Goal: Transaction & Acquisition: Purchase product/service

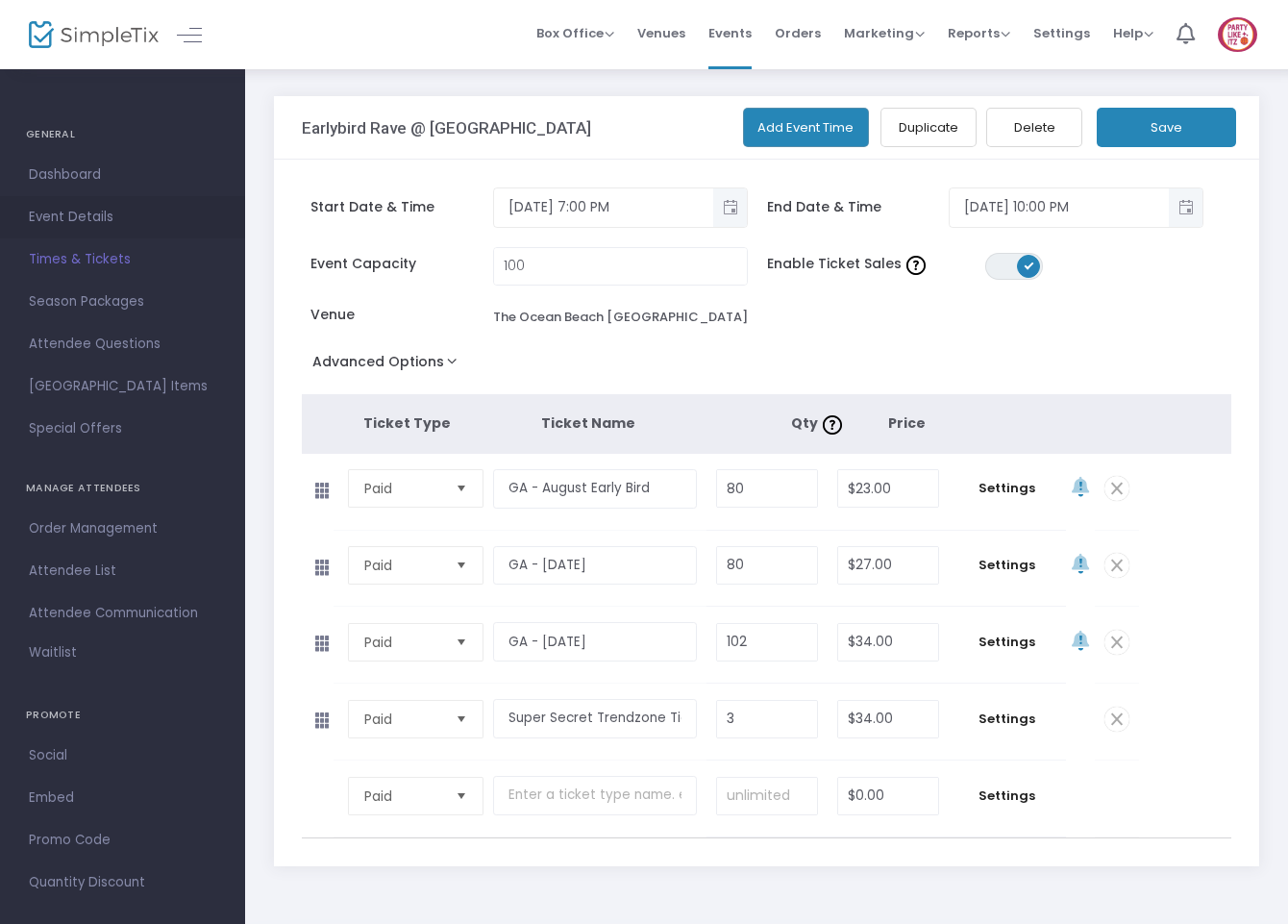
click at [102, 202] on link "Event Details" at bounding box center [122, 216] width 245 height 42
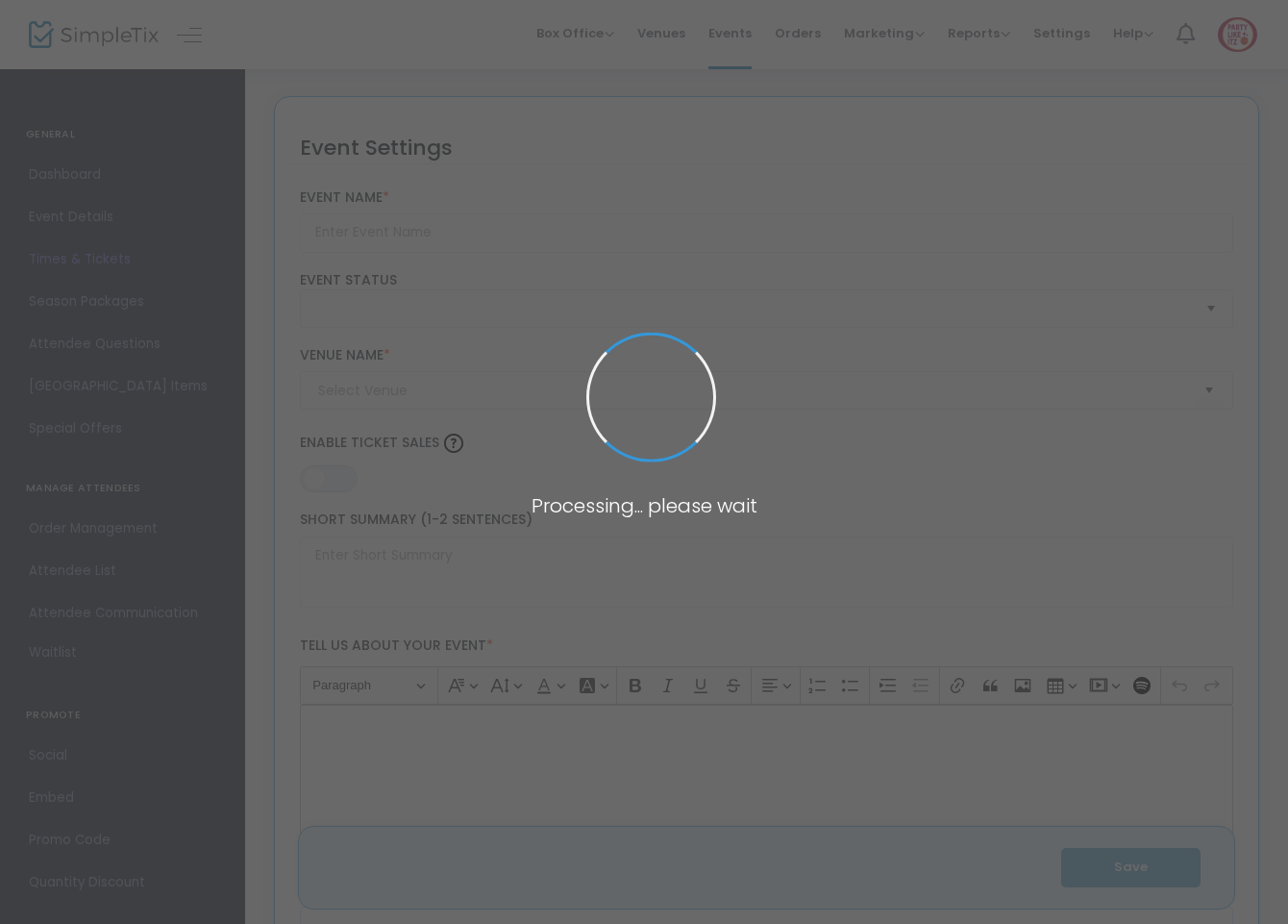
type input "Earlybird Rave @ [GEOGRAPHIC_DATA]"
type textarea "Early beats, early sleeps! From ‘70s grooves to 2000s bangers, remixed for an e…"
type input "5.000 %"
type input "JOIN THE FUN"
checkbox input "true"
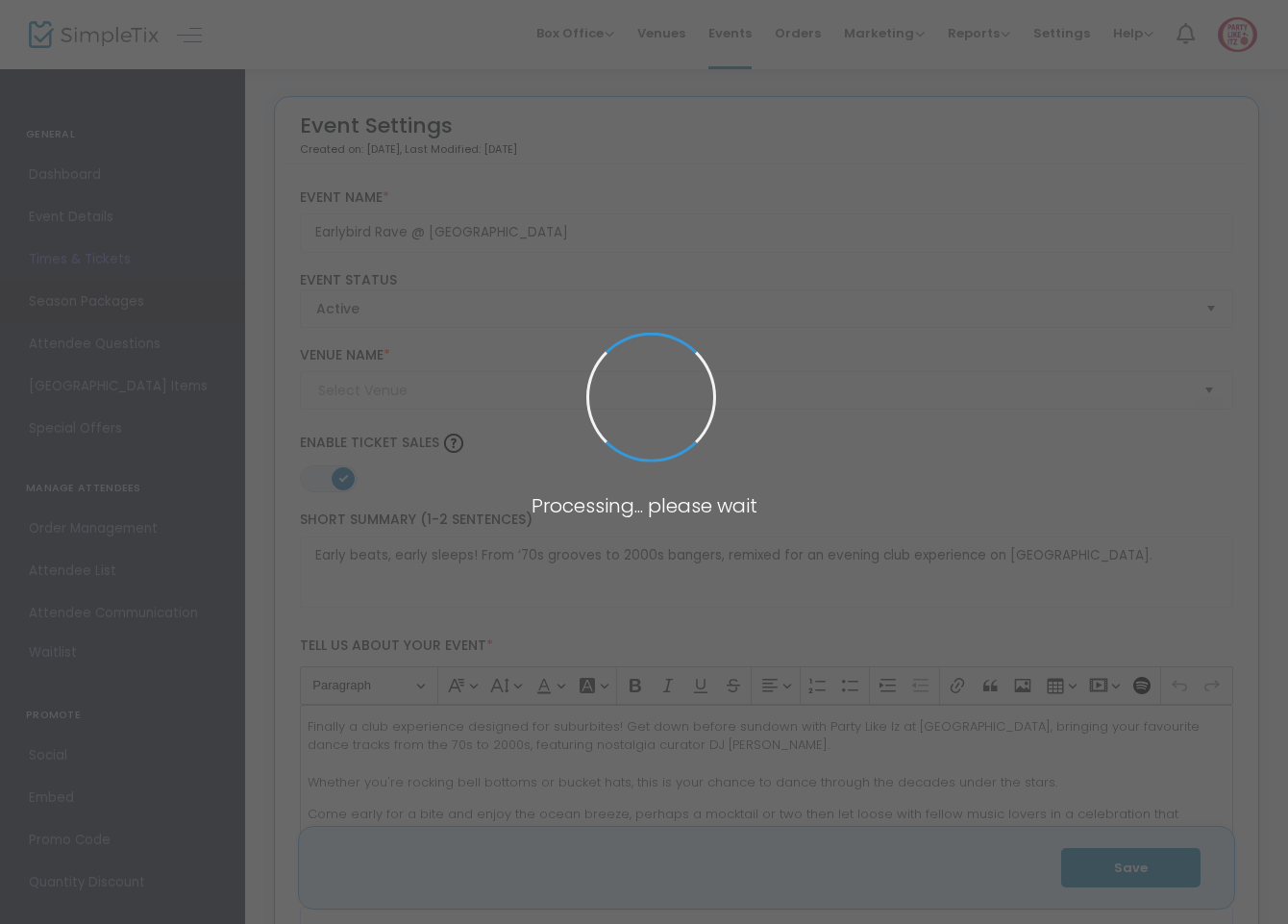
type input "The Ocean Beach [GEOGRAPHIC_DATA]"
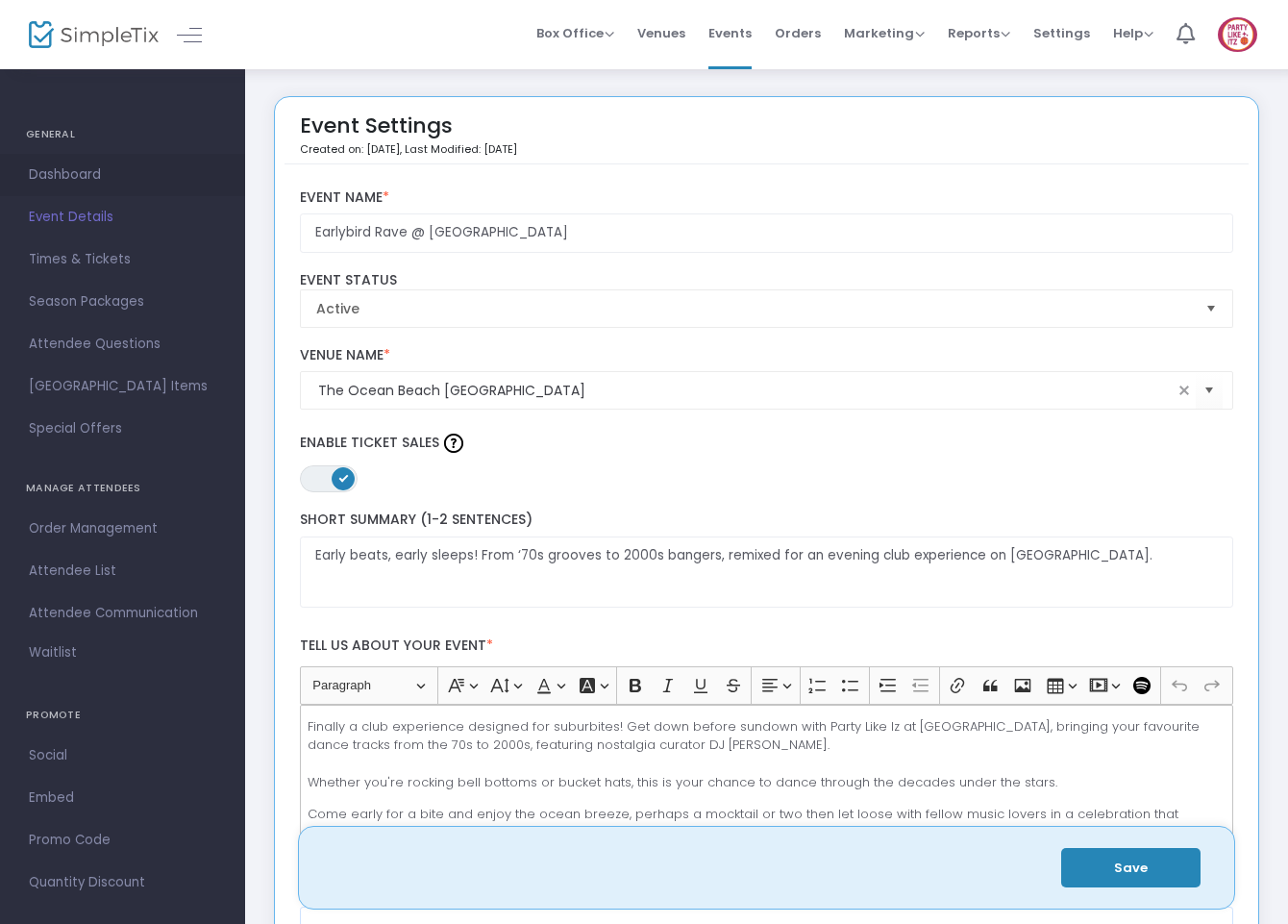
click at [98, 185] on span "Dashboard" at bounding box center [122, 174] width 188 height 25
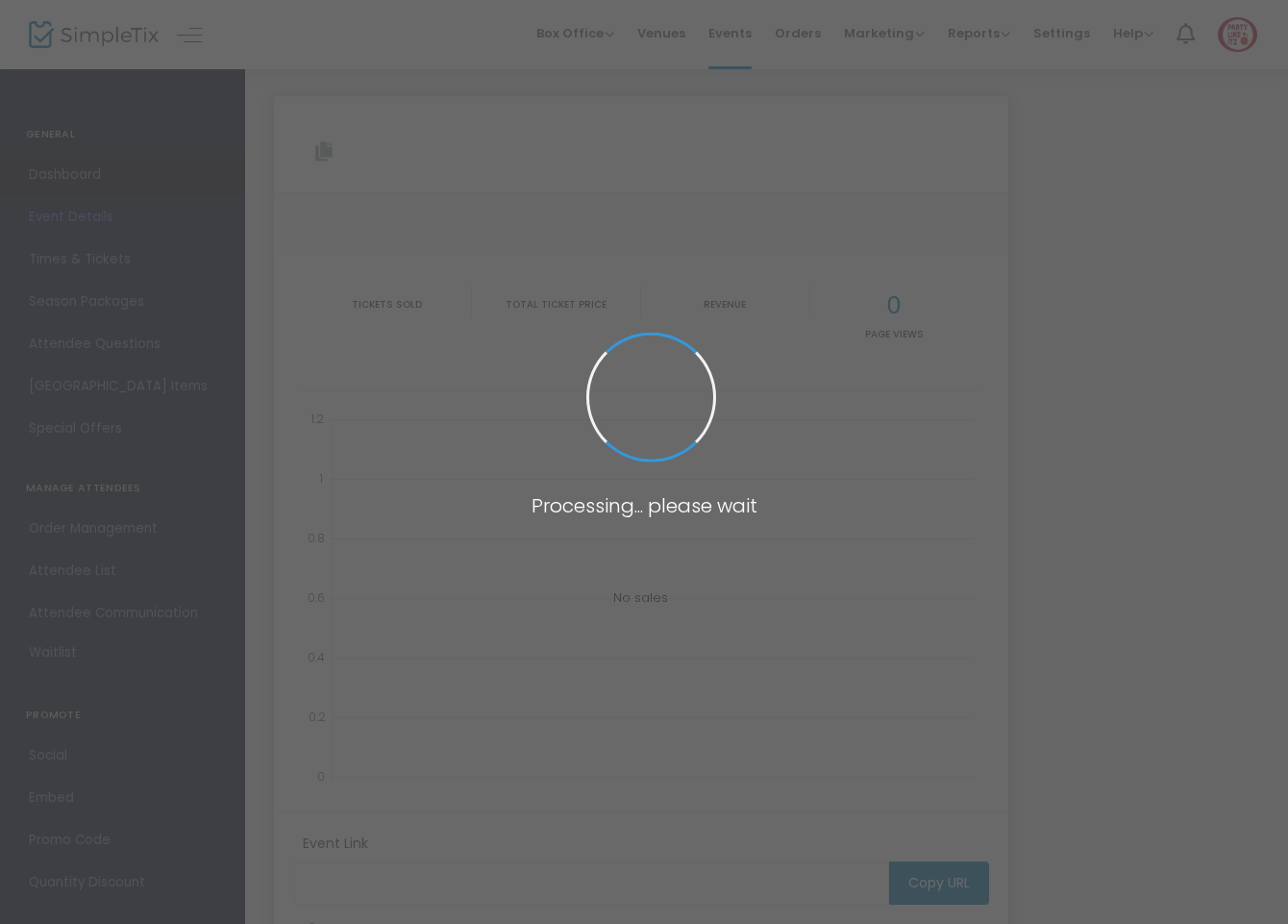
type input "[URL][DOMAIN_NAME]"
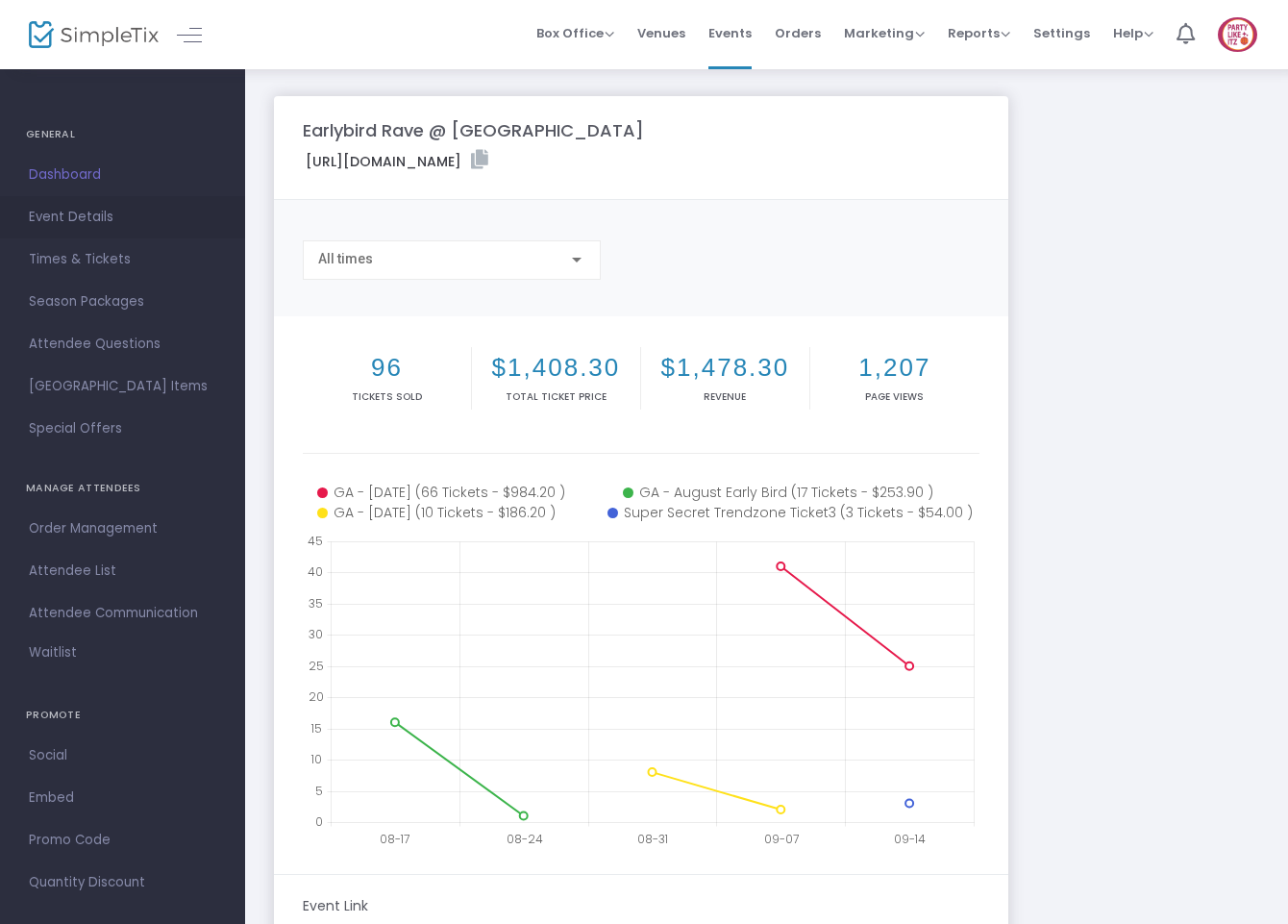
click at [95, 206] on span "Event Details" at bounding box center [122, 216] width 188 height 25
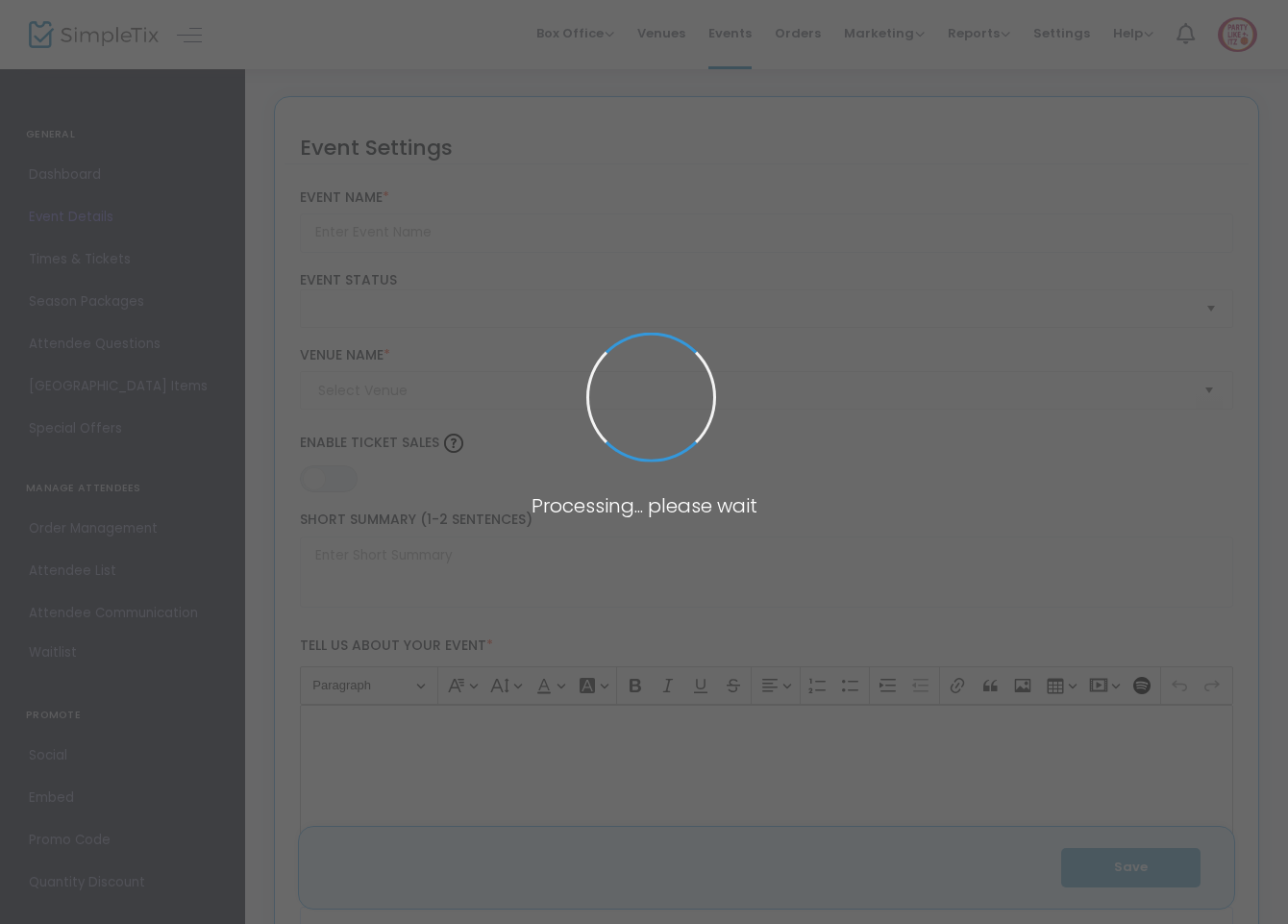
type input "Earlybird Rave @ [GEOGRAPHIC_DATA]"
type textarea "Early beats, early sleeps! From ‘70s grooves to 2000s bangers, remixed for an e…"
type input "5.000 %"
type input "JOIN THE FUN"
checkbox input "true"
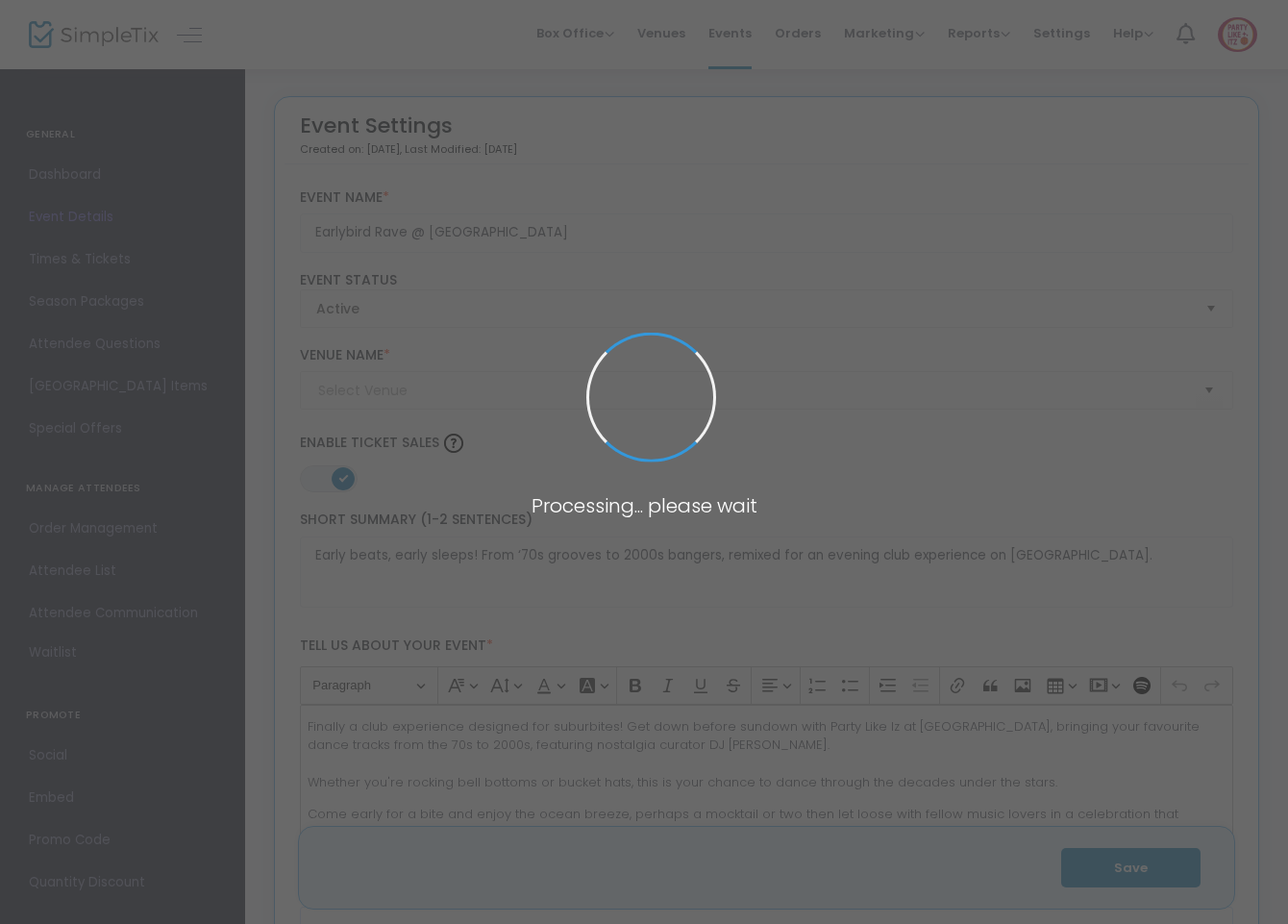
type input "The Ocean Beach [GEOGRAPHIC_DATA]"
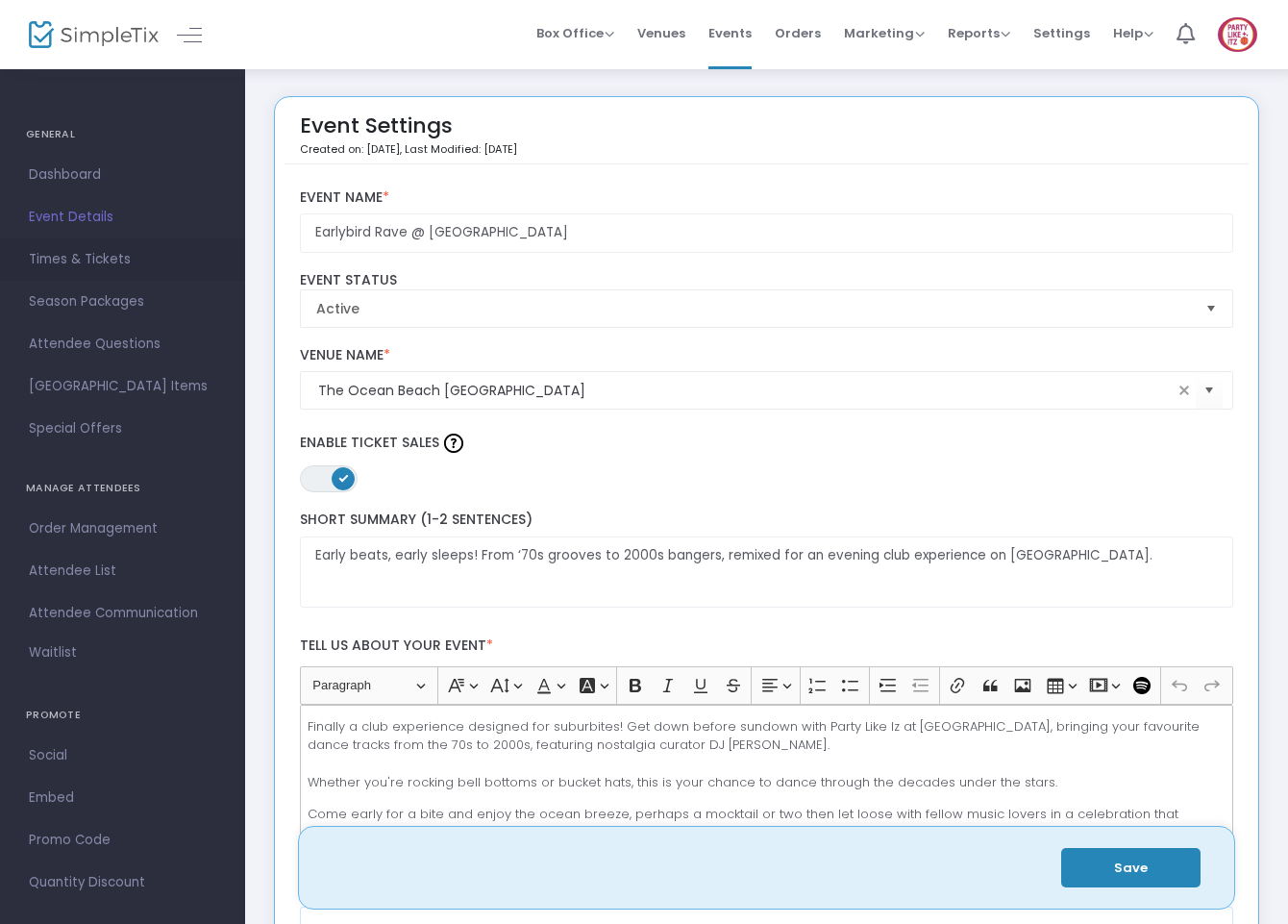
click at [95, 260] on span "Times & Tickets" at bounding box center [122, 259] width 188 height 25
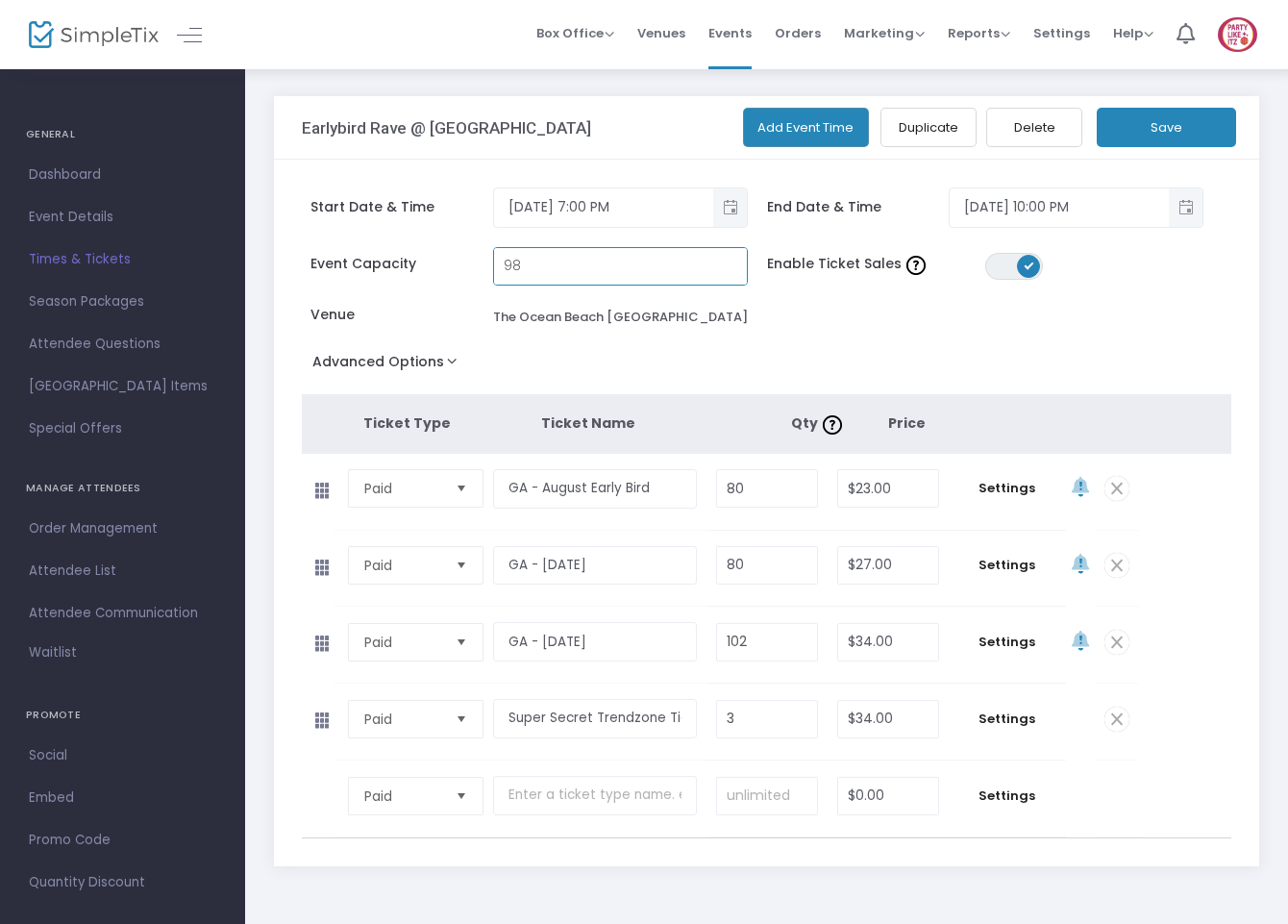
type input "98"
click at [1146, 117] on button "Save" at bounding box center [1167, 128] width 140 height 39
click at [122, 529] on span "Order Management" at bounding box center [122, 528] width 188 height 25
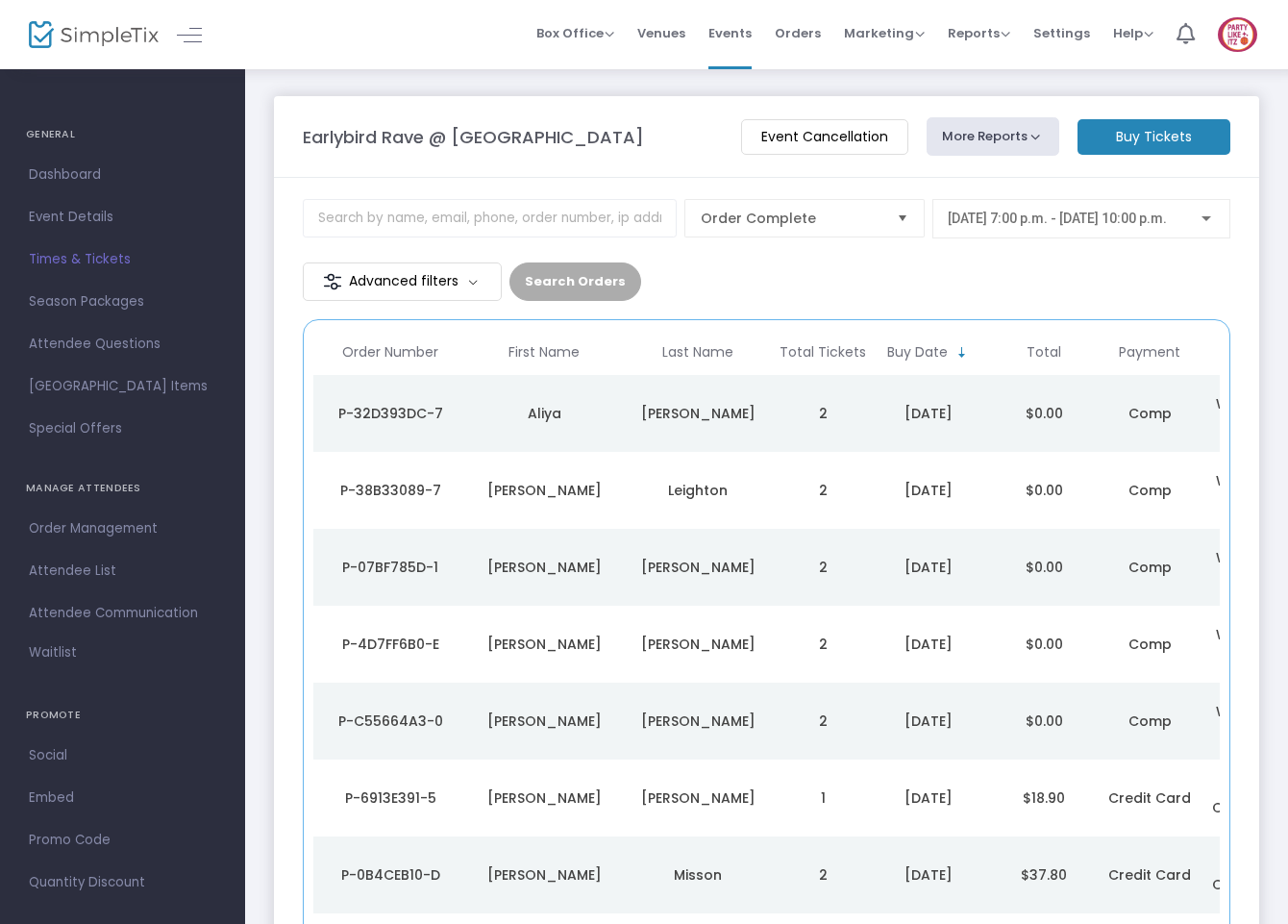
click at [1174, 135] on m-button "Buy Tickets" at bounding box center [1153, 137] width 152 height 35
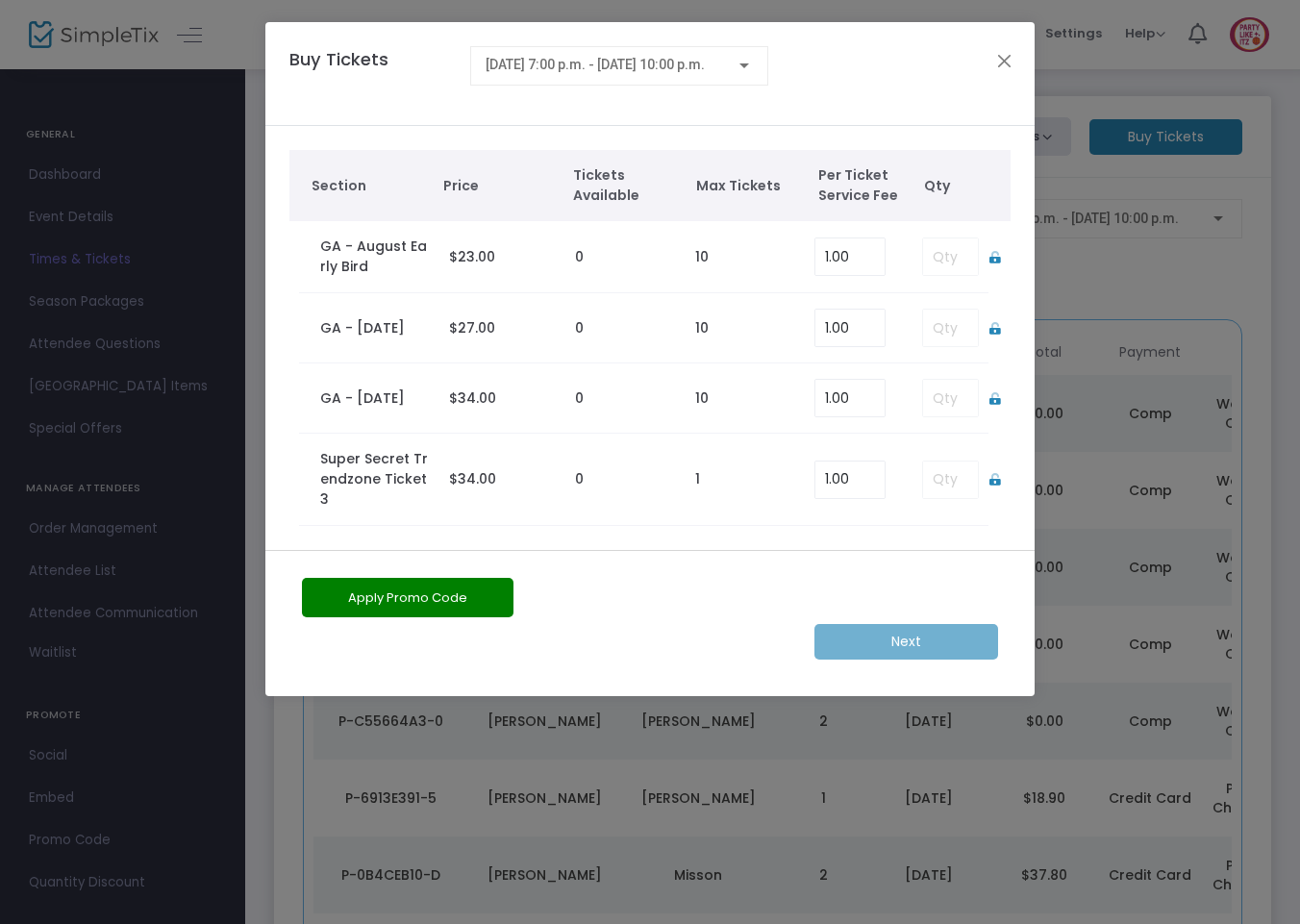
click at [993, 413] on td at bounding box center [994, 398] width 13 height 70
click at [993, 405] on icon at bounding box center [994, 398] width 11 height 13
click at [971, 408] on input at bounding box center [955, 397] width 64 height 36
type input "2"
click at [1004, 395] on tbody "GA - [DATE] $34.00 0 10 1.00 2" at bounding box center [649, 398] width 721 height 70
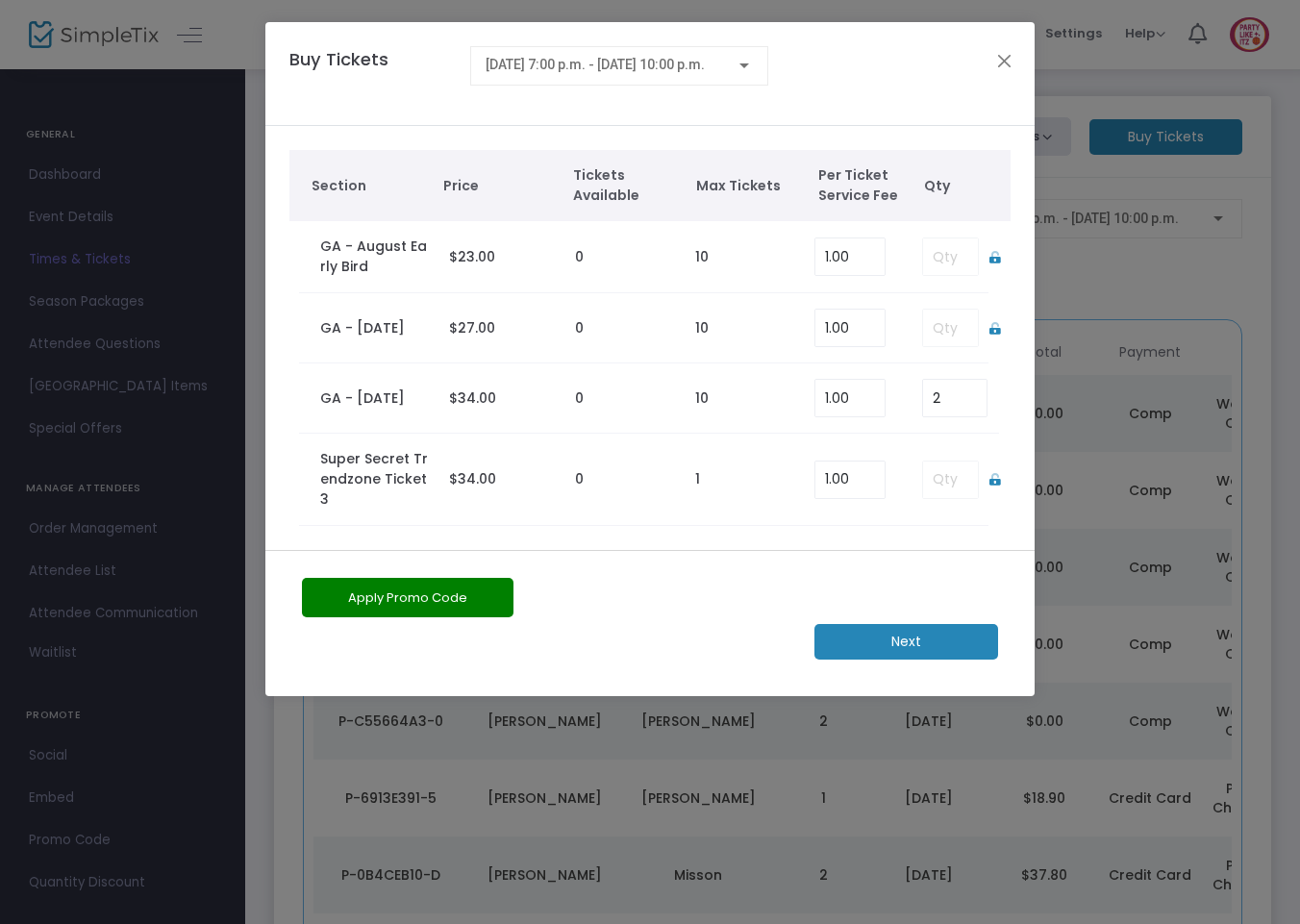
click at [932, 624] on m-button "Next" at bounding box center [906, 642] width 184 height 35
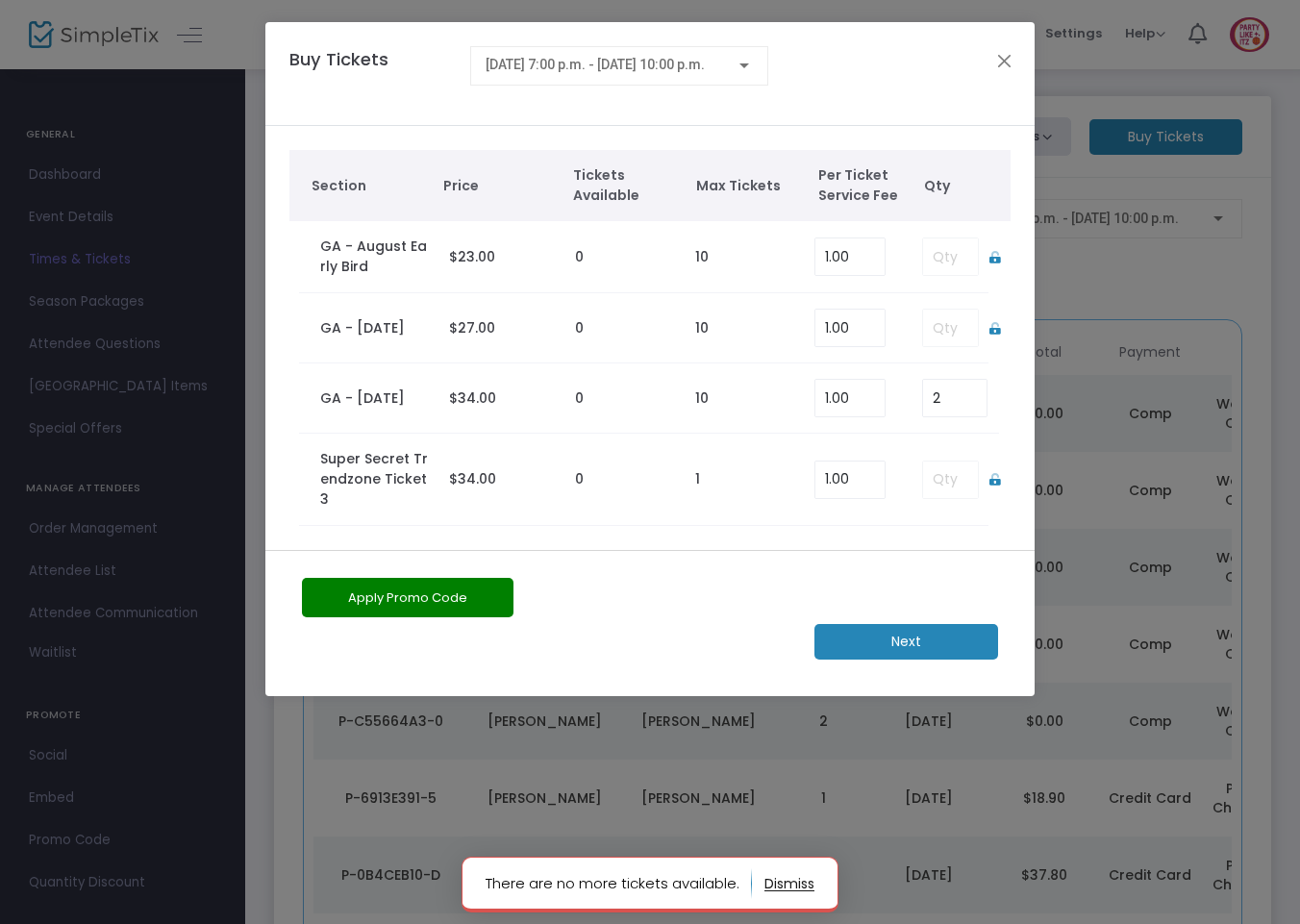
click at [937, 329] on td at bounding box center [945, 327] width 86 height 70
click at [943, 331] on td at bounding box center [945, 327] width 86 height 70
click at [956, 330] on td at bounding box center [945, 327] width 86 height 70
click at [953, 329] on td at bounding box center [945, 327] width 86 height 70
click at [953, 332] on td at bounding box center [945, 327] width 86 height 70
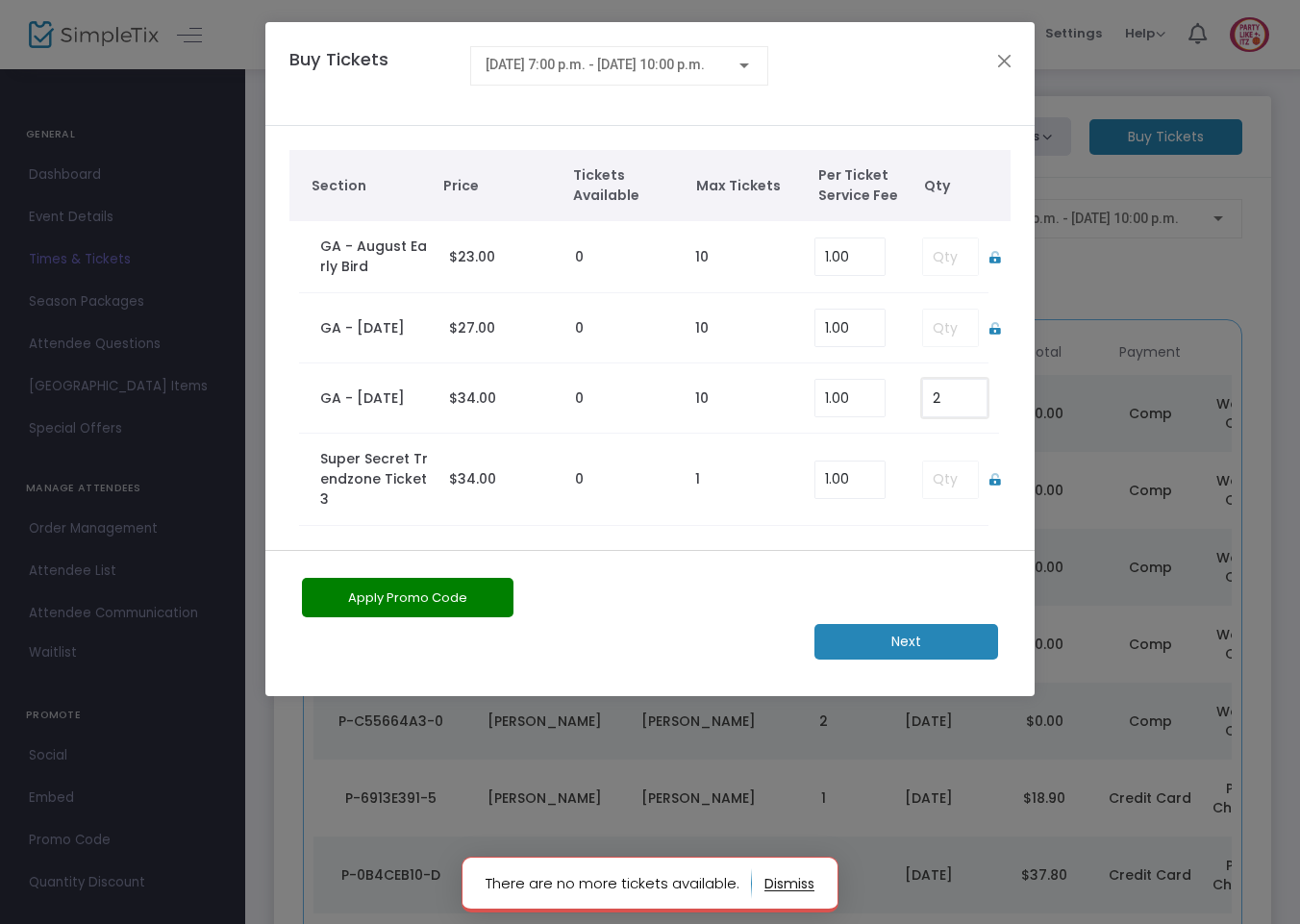
click at [953, 398] on input "2" at bounding box center [955, 397] width 64 height 36
click at [934, 578] on div "Apply Promo Code Next" at bounding box center [650, 623] width 716 height 91
drag, startPoint x: 926, startPoint y: 596, endPoint x: 930, endPoint y: 609, distance: 13.6
click at [926, 600] on div "Apply Promo Code Next" at bounding box center [650, 623] width 716 height 91
click at [931, 624] on m-button "Next" at bounding box center [906, 642] width 184 height 35
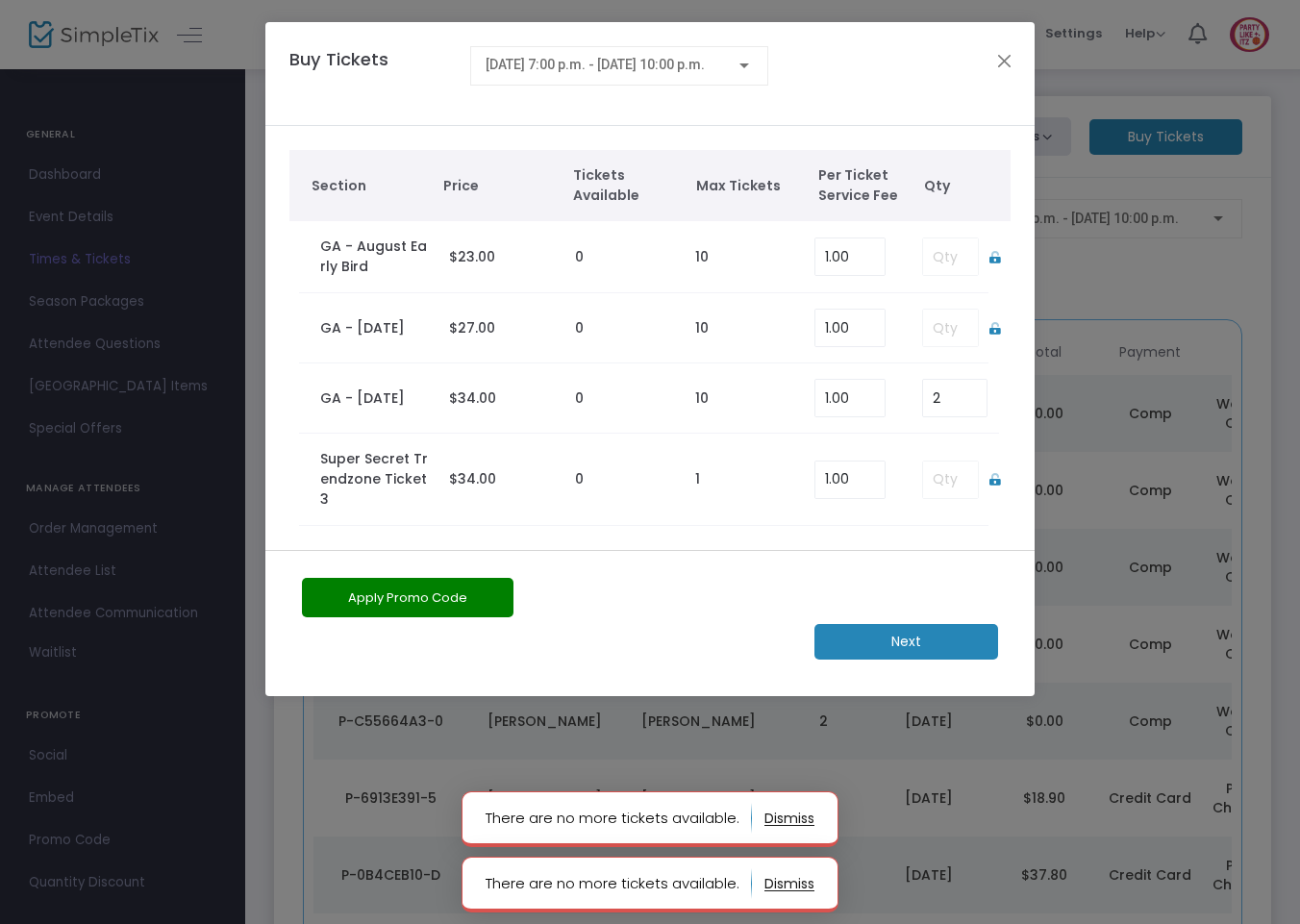
click at [788, 817] on button "button" at bounding box center [789, 818] width 50 height 30
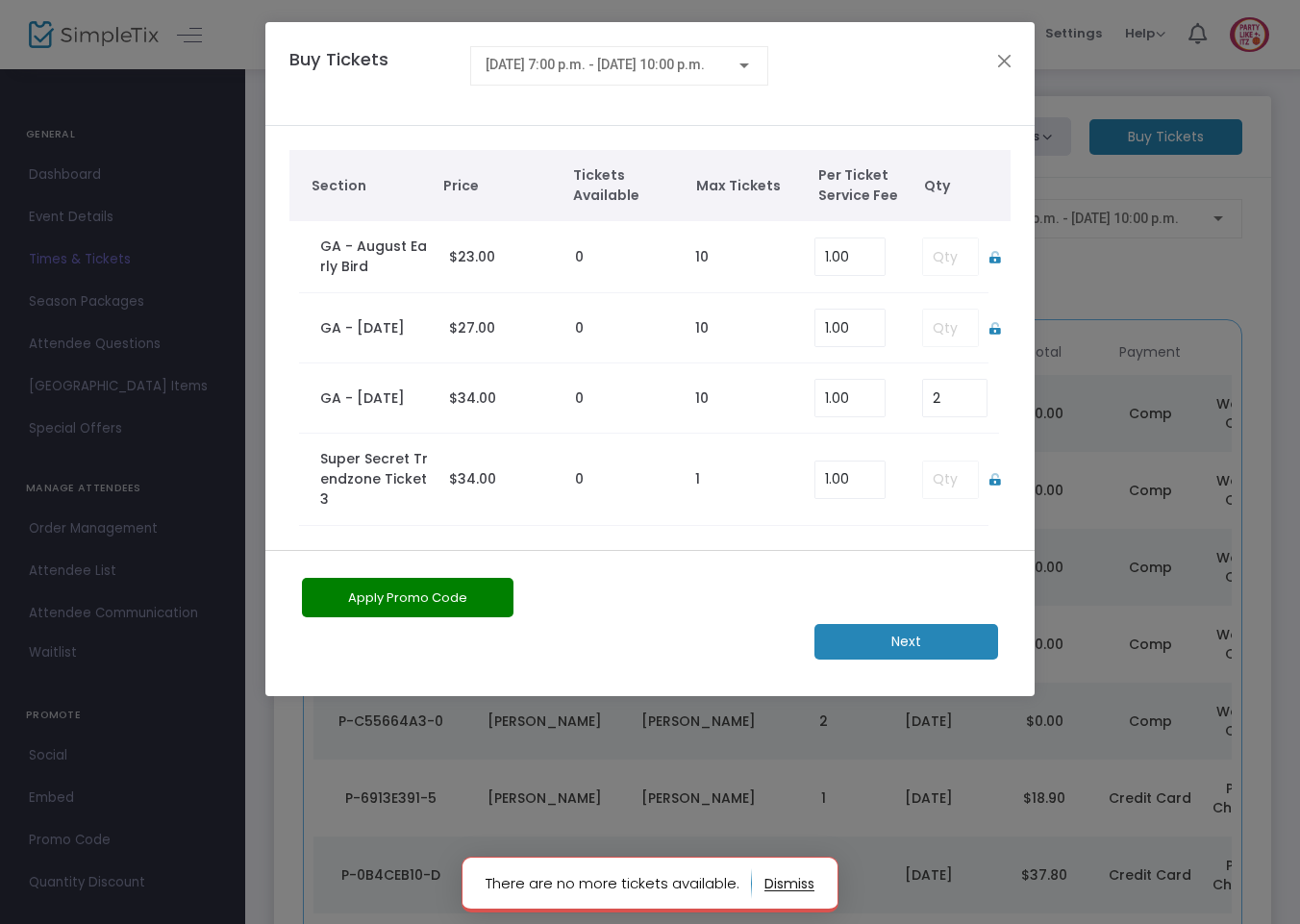
click at [791, 877] on button "button" at bounding box center [789, 883] width 50 height 30
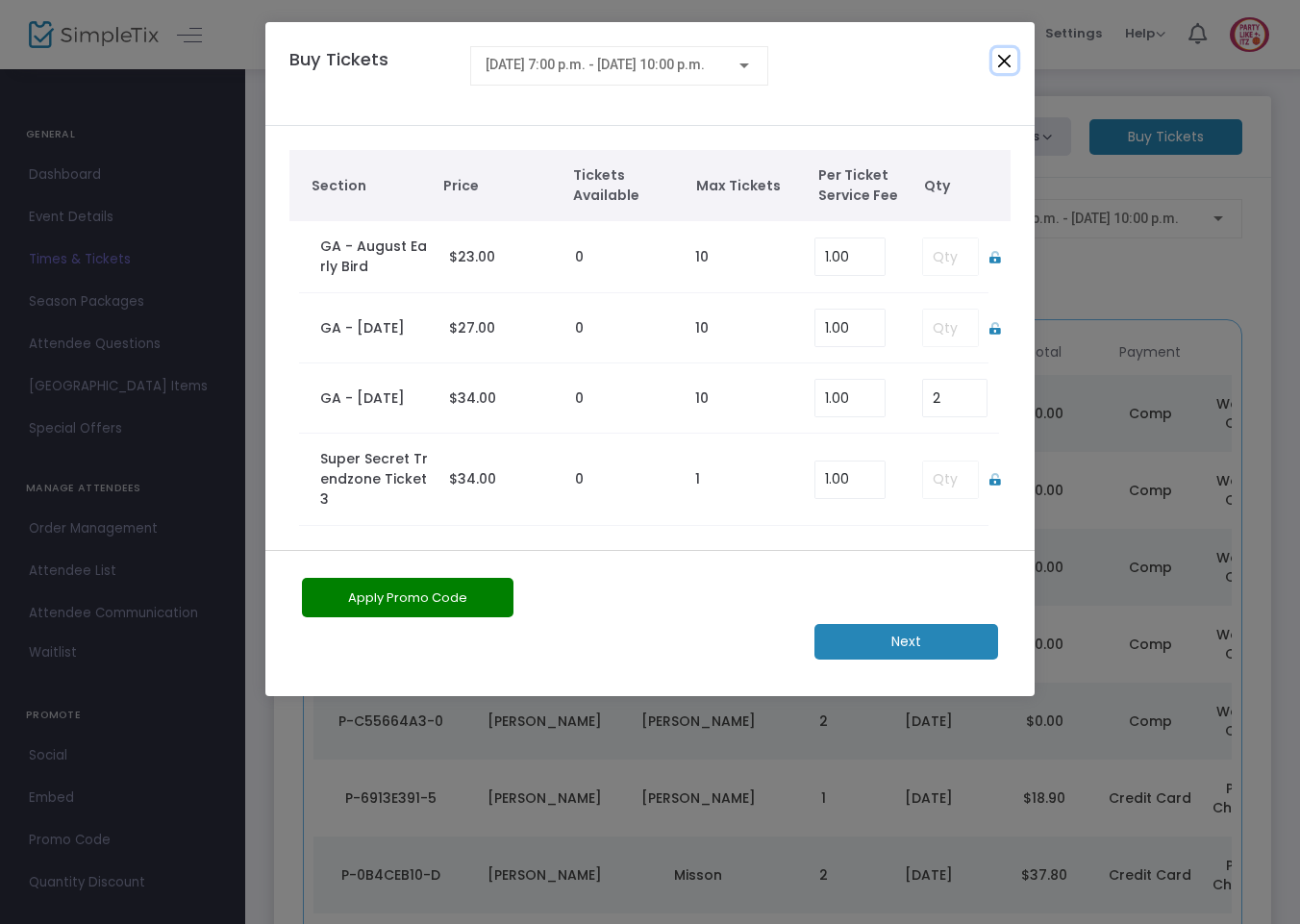
click at [1000, 65] on button "Close" at bounding box center [1004, 60] width 25 height 25
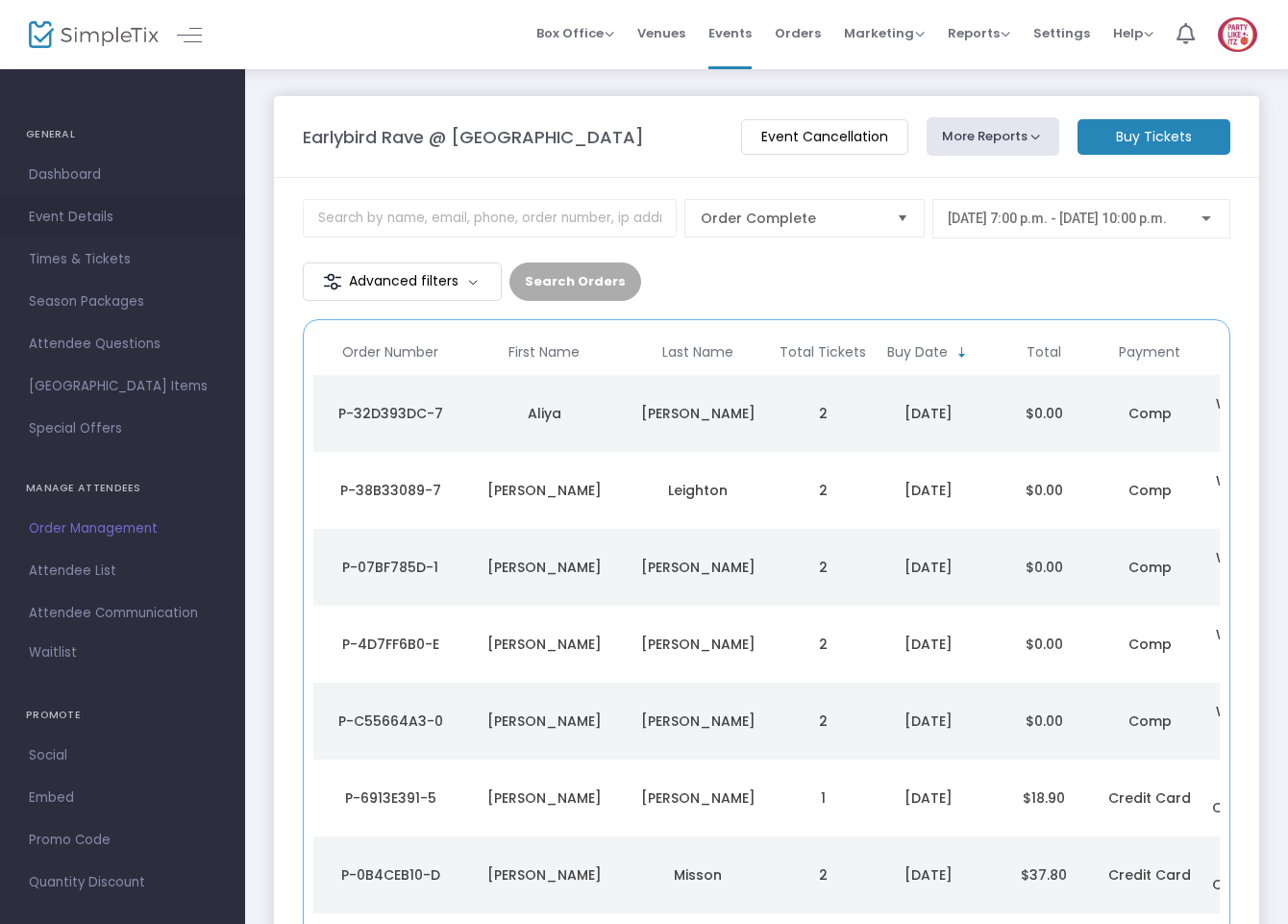
click at [112, 222] on span "Event Details" at bounding box center [122, 216] width 188 height 25
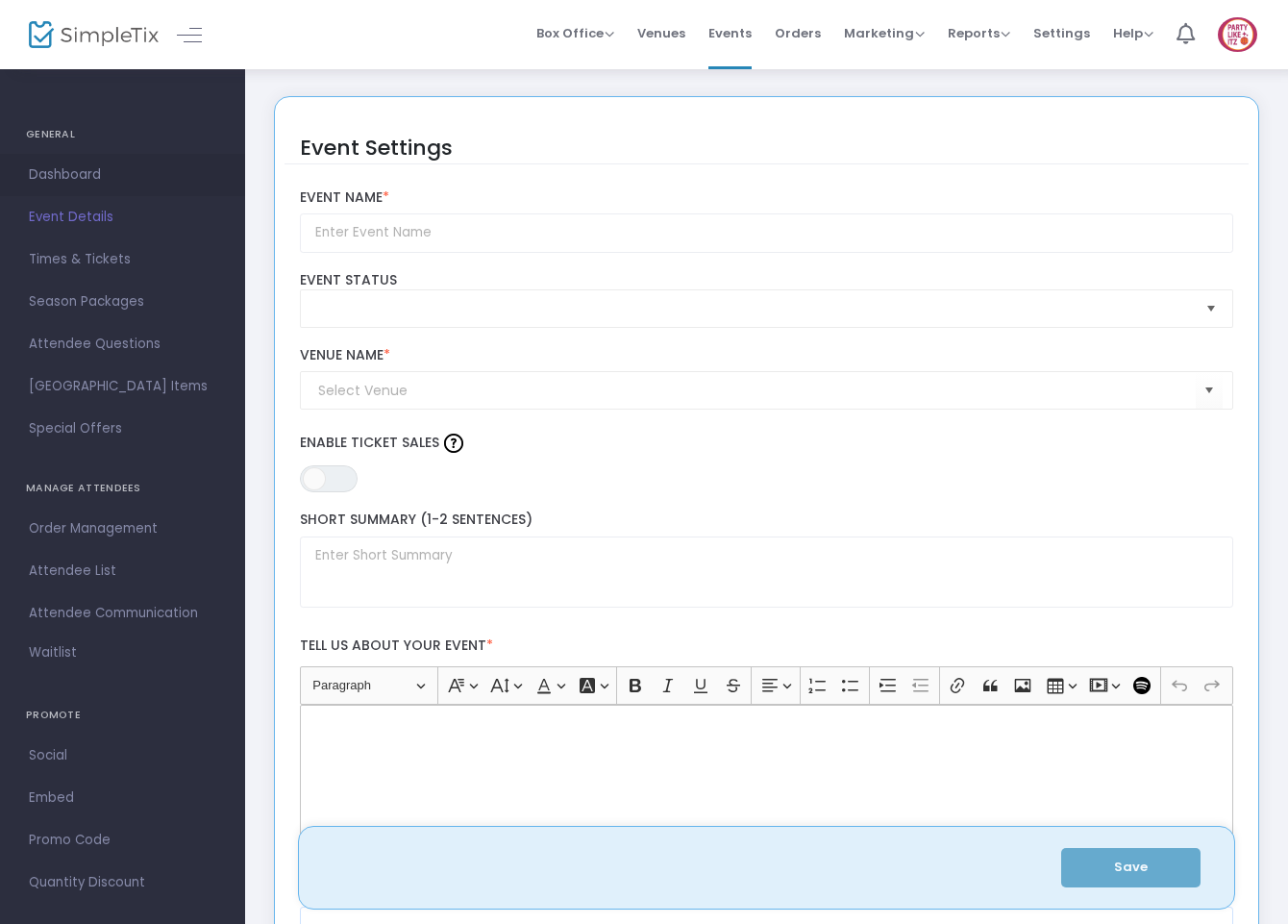
click at [92, 159] on link "Dashboard" at bounding box center [122, 174] width 245 height 42
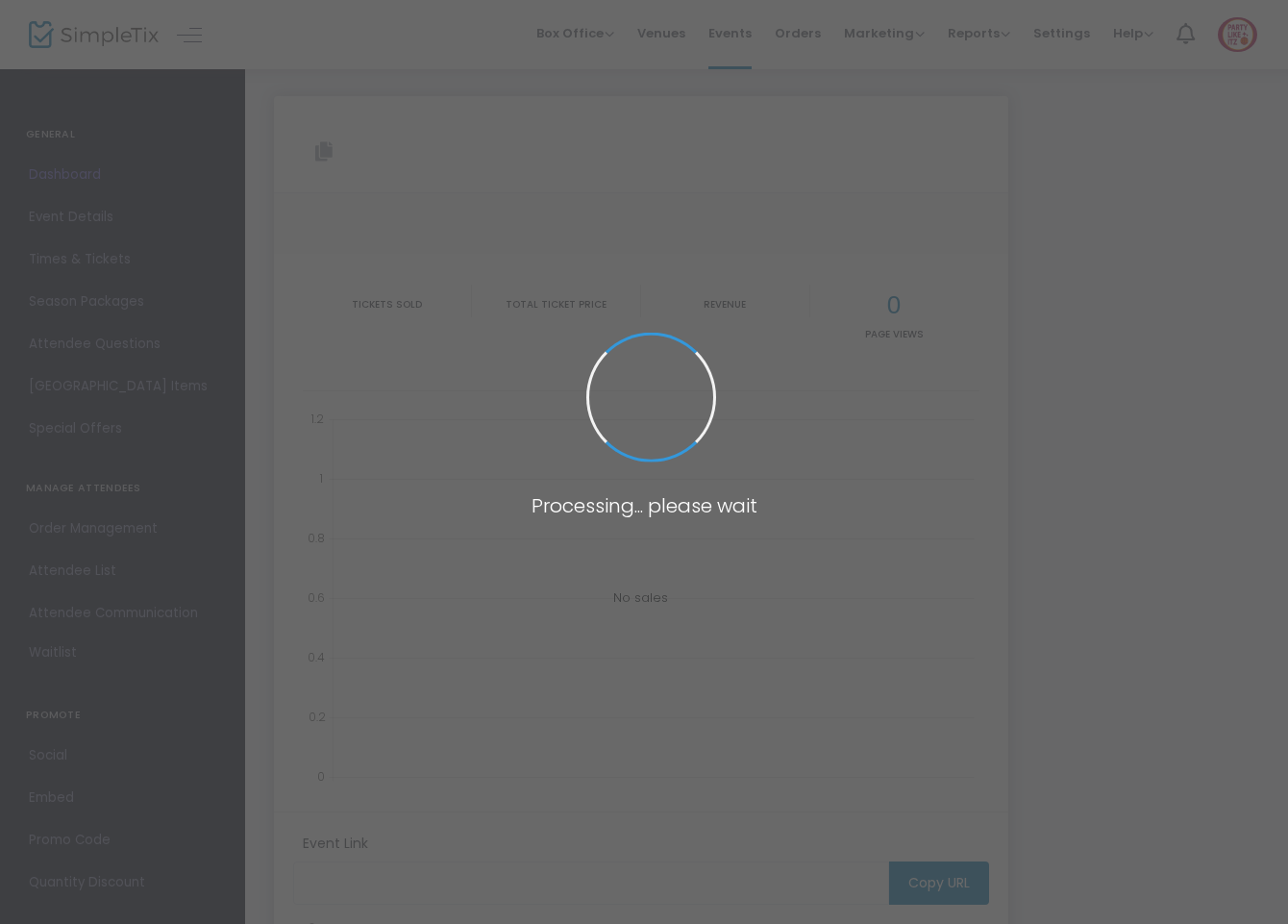
type input "[URL][DOMAIN_NAME]"
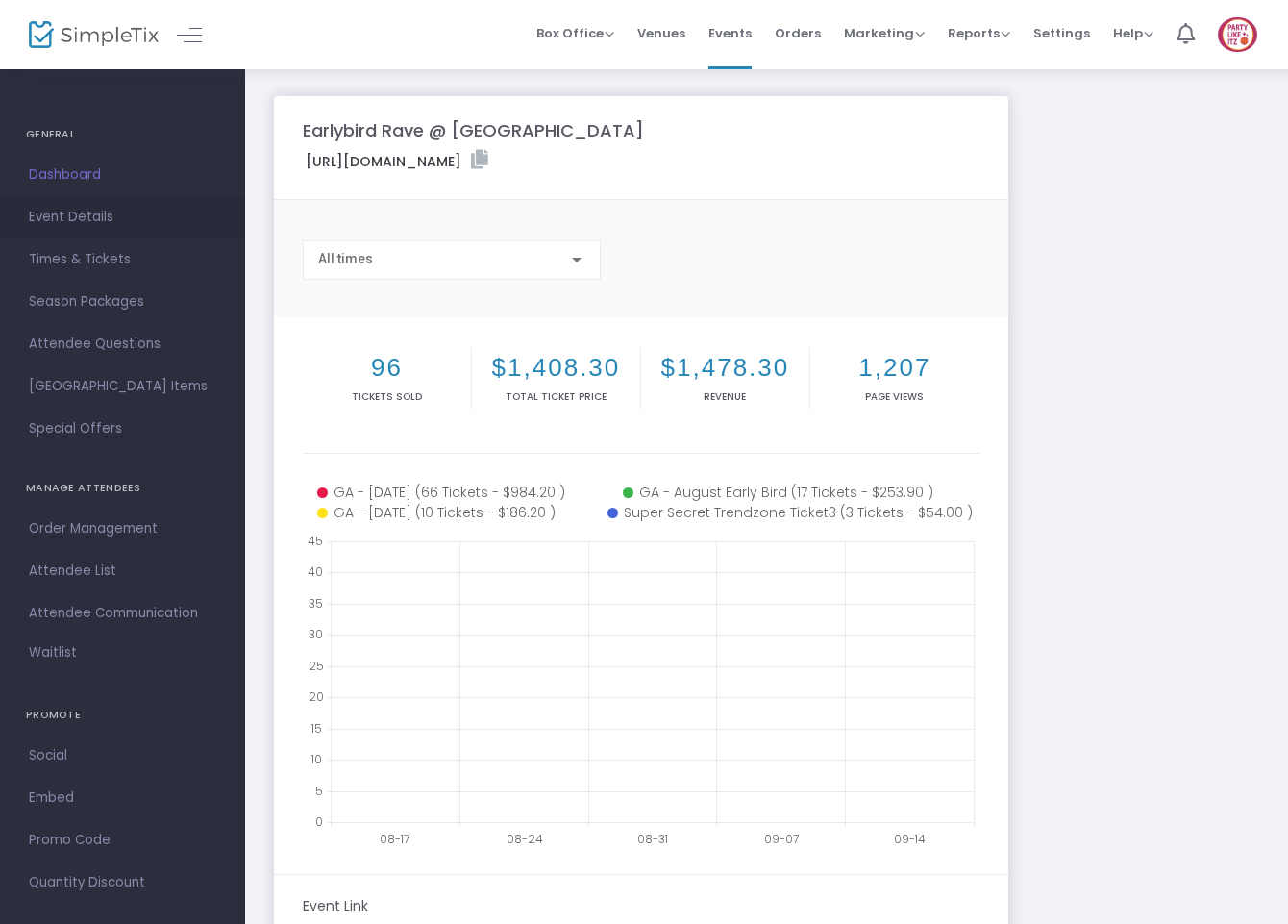
click at [91, 215] on span "Event Details" at bounding box center [122, 216] width 188 height 25
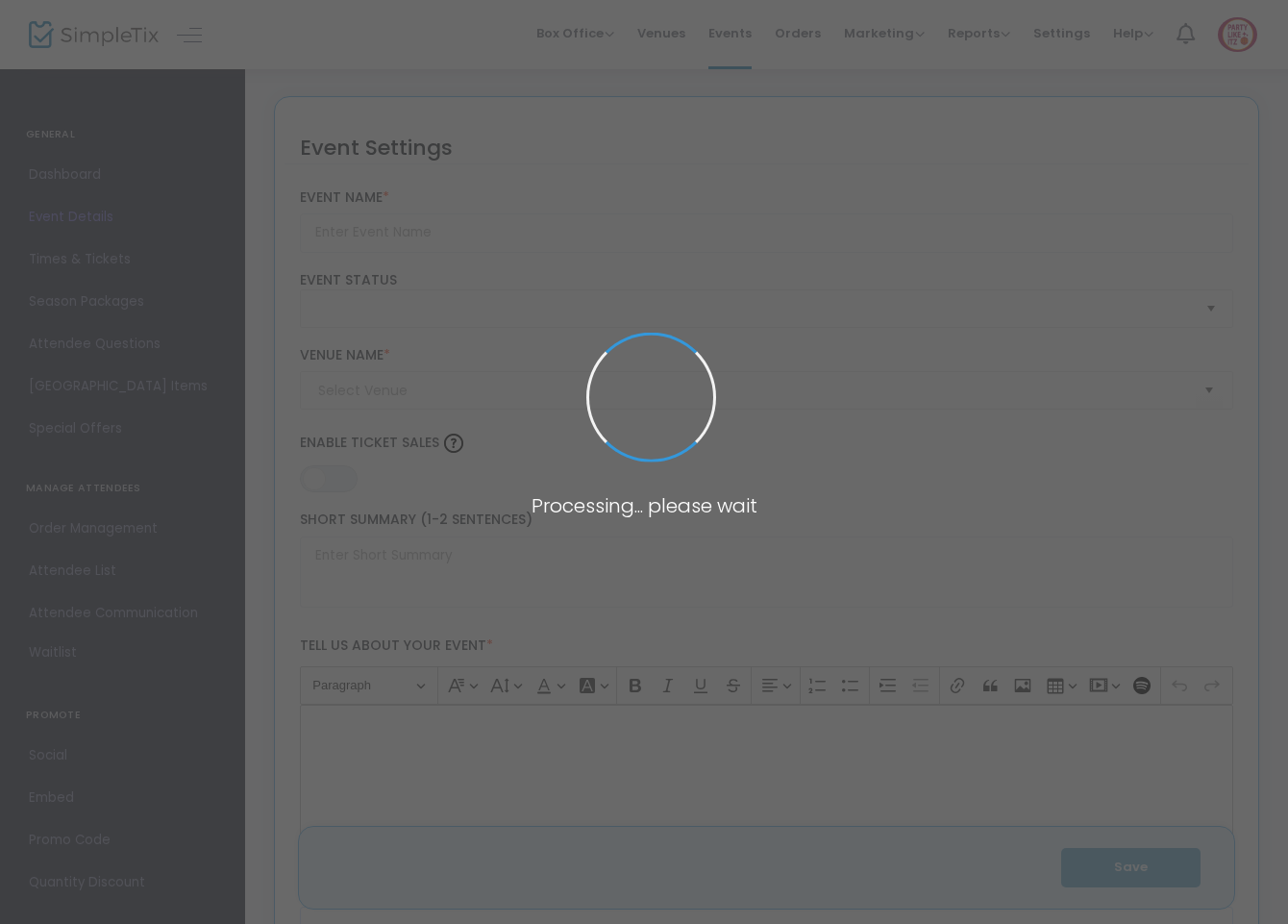
type input "Earlybird Rave @ [GEOGRAPHIC_DATA]"
type textarea "Early beats, early sleeps! From ‘70s grooves to 2000s bangers, remixed for an e…"
type input "5.000 %"
type input "JOIN THE FUN"
checkbox input "true"
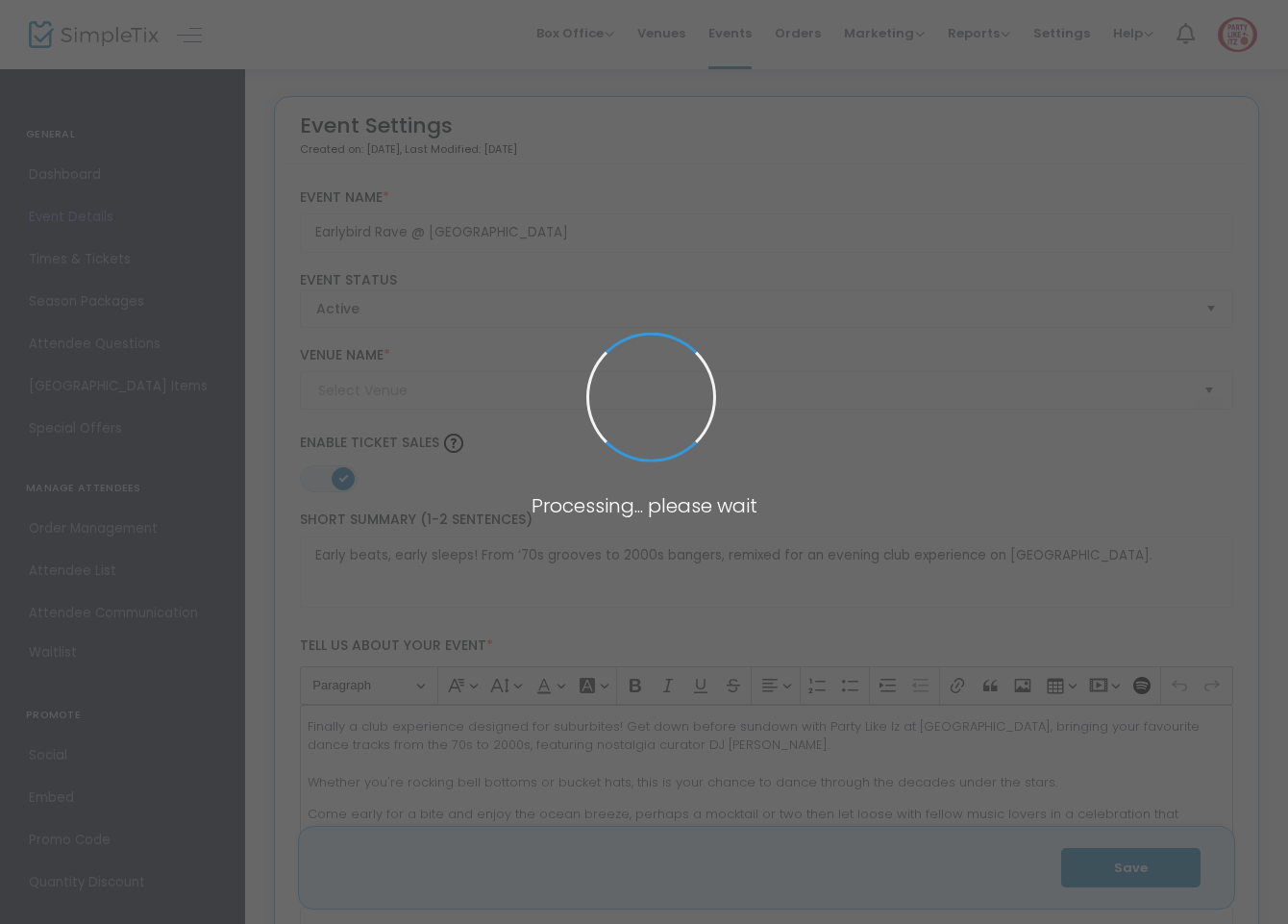
type input "The Ocean Beach [GEOGRAPHIC_DATA]"
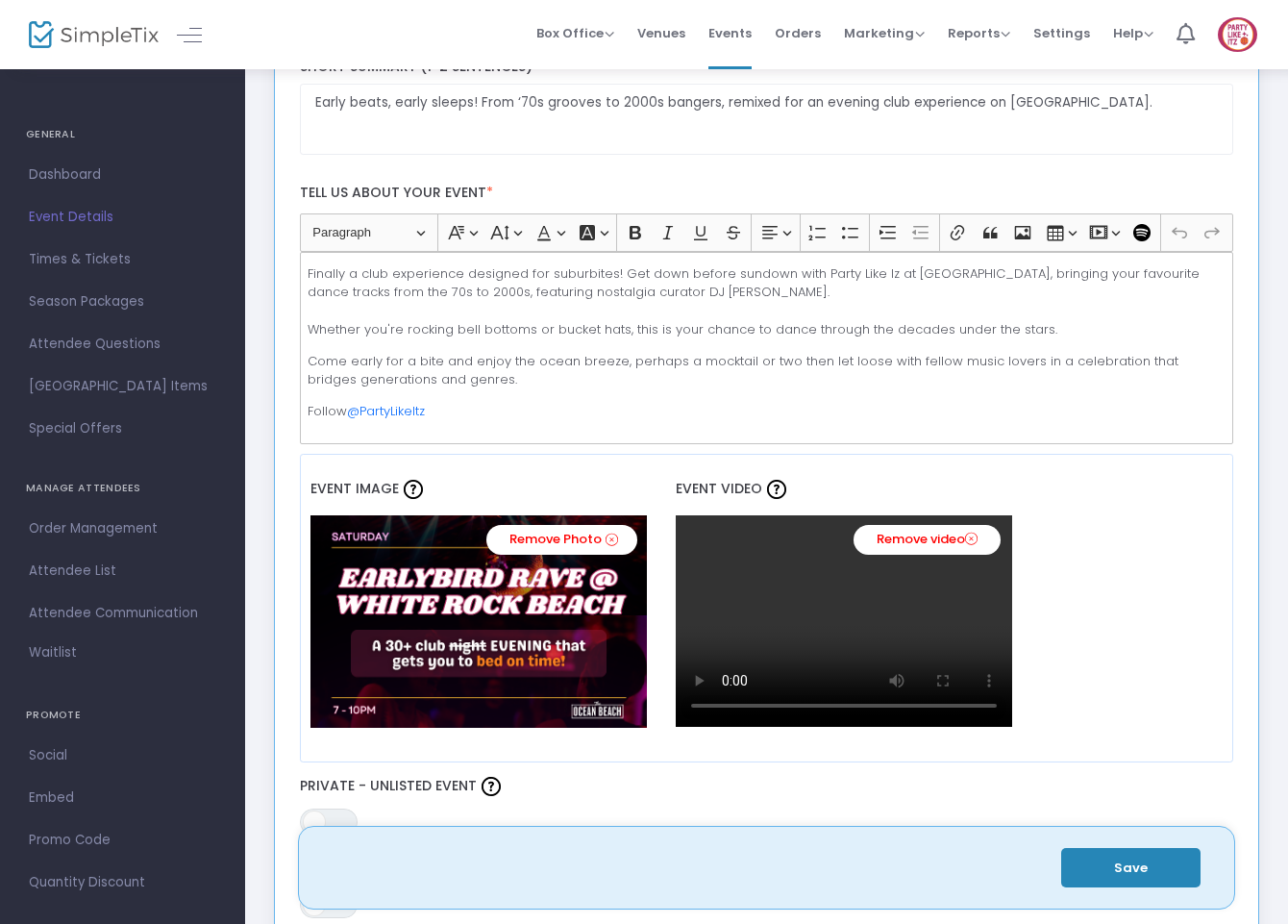
scroll to position [769, 0]
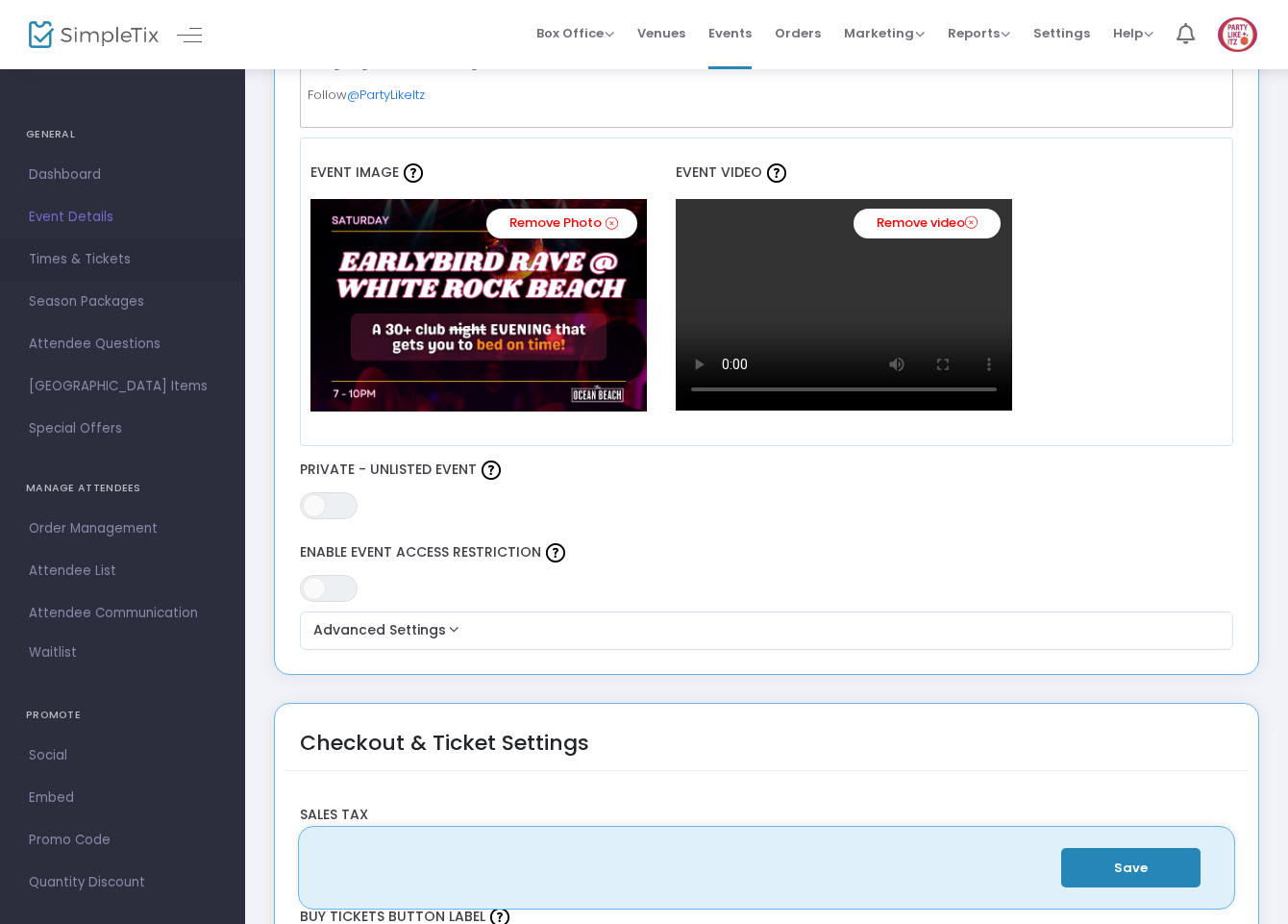
click at [93, 267] on span "Times & Tickets" at bounding box center [122, 259] width 188 height 25
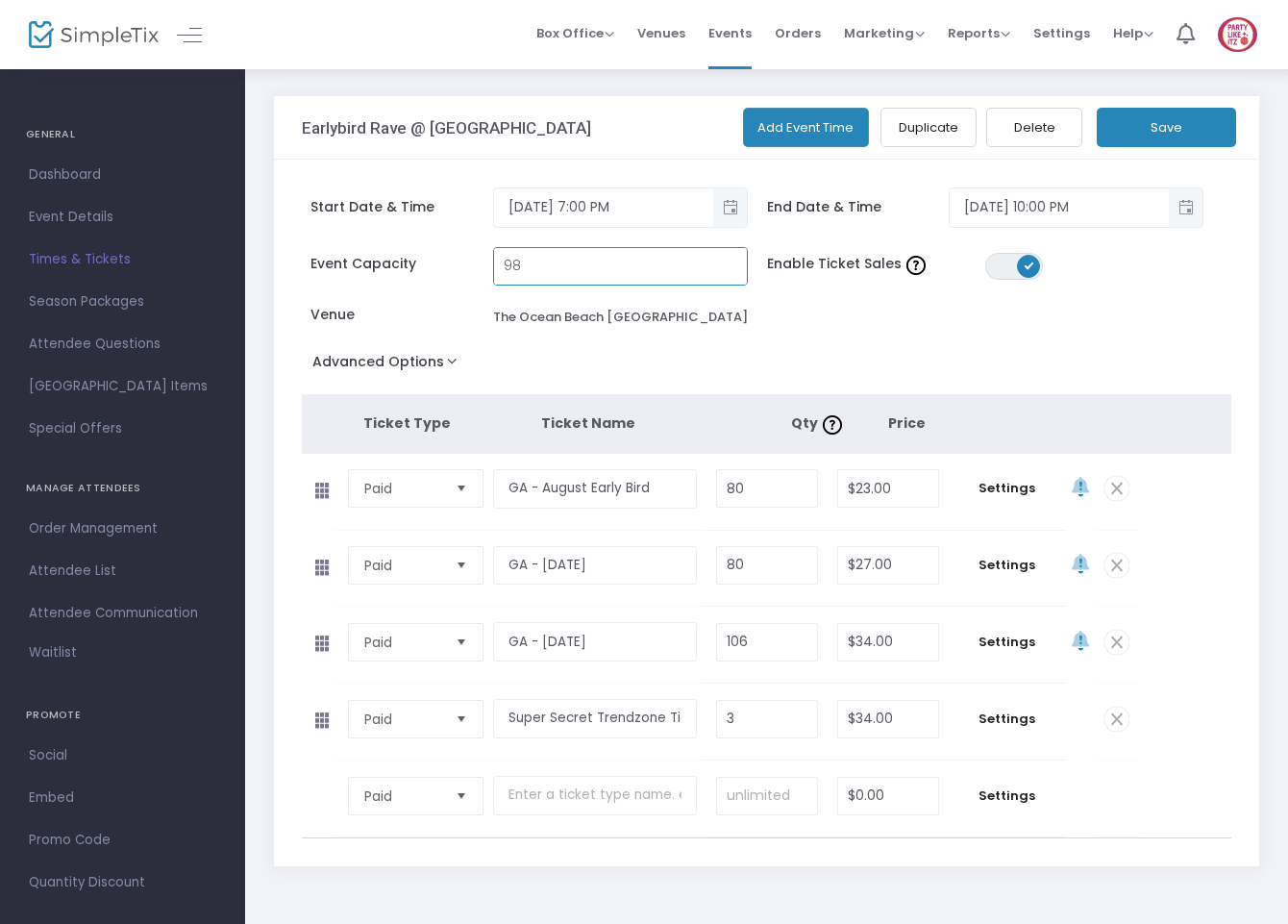
drag, startPoint x: 628, startPoint y: 269, endPoint x: 522, endPoint y: 258, distance: 106.6
click at [522, 258] on input "98" at bounding box center [620, 265] width 253 height 36
drag, startPoint x: 823, startPoint y: 327, endPoint x: 912, endPoint y: 303, distance: 92.2
click at [824, 327] on div "Event Capacity 102 Enable Ticket Sales ON OFF Venue The [GEOGRAPHIC_DATA] [GEOG…" at bounding box center [757, 297] width 931 height 101
type input "110"
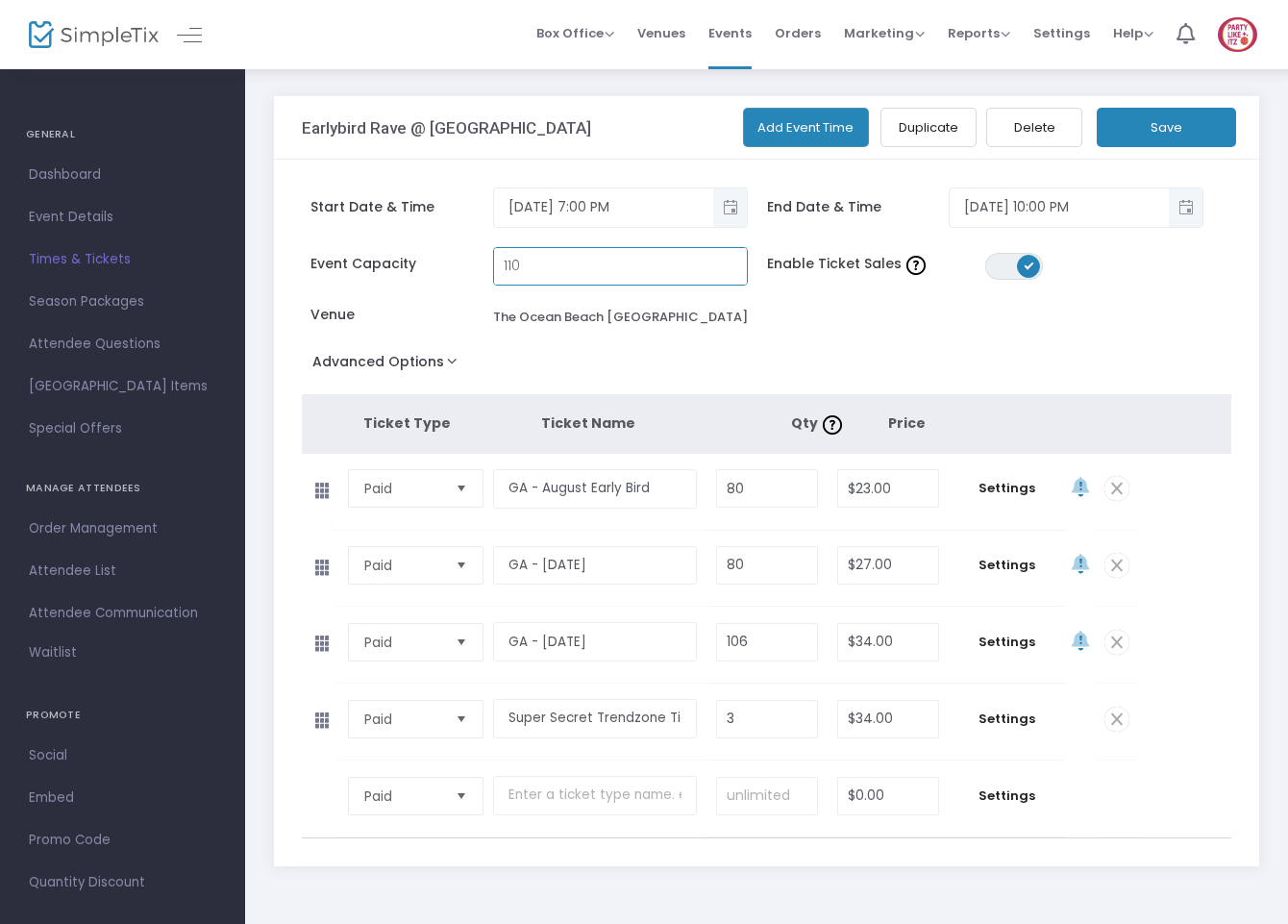
click at [1187, 121] on button "Save" at bounding box center [1167, 128] width 140 height 39
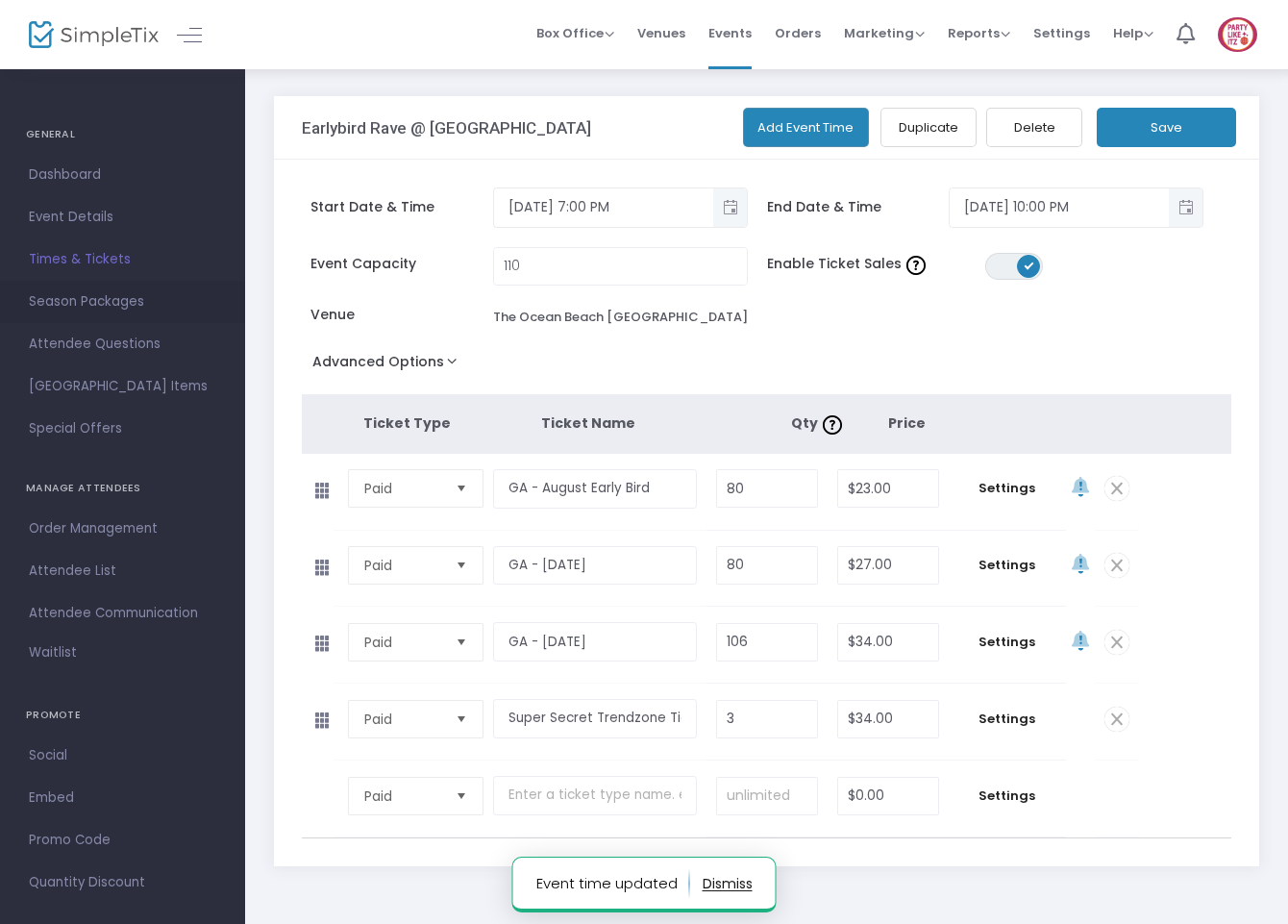
click at [118, 305] on span "Season Packages" at bounding box center [122, 301] width 188 height 25
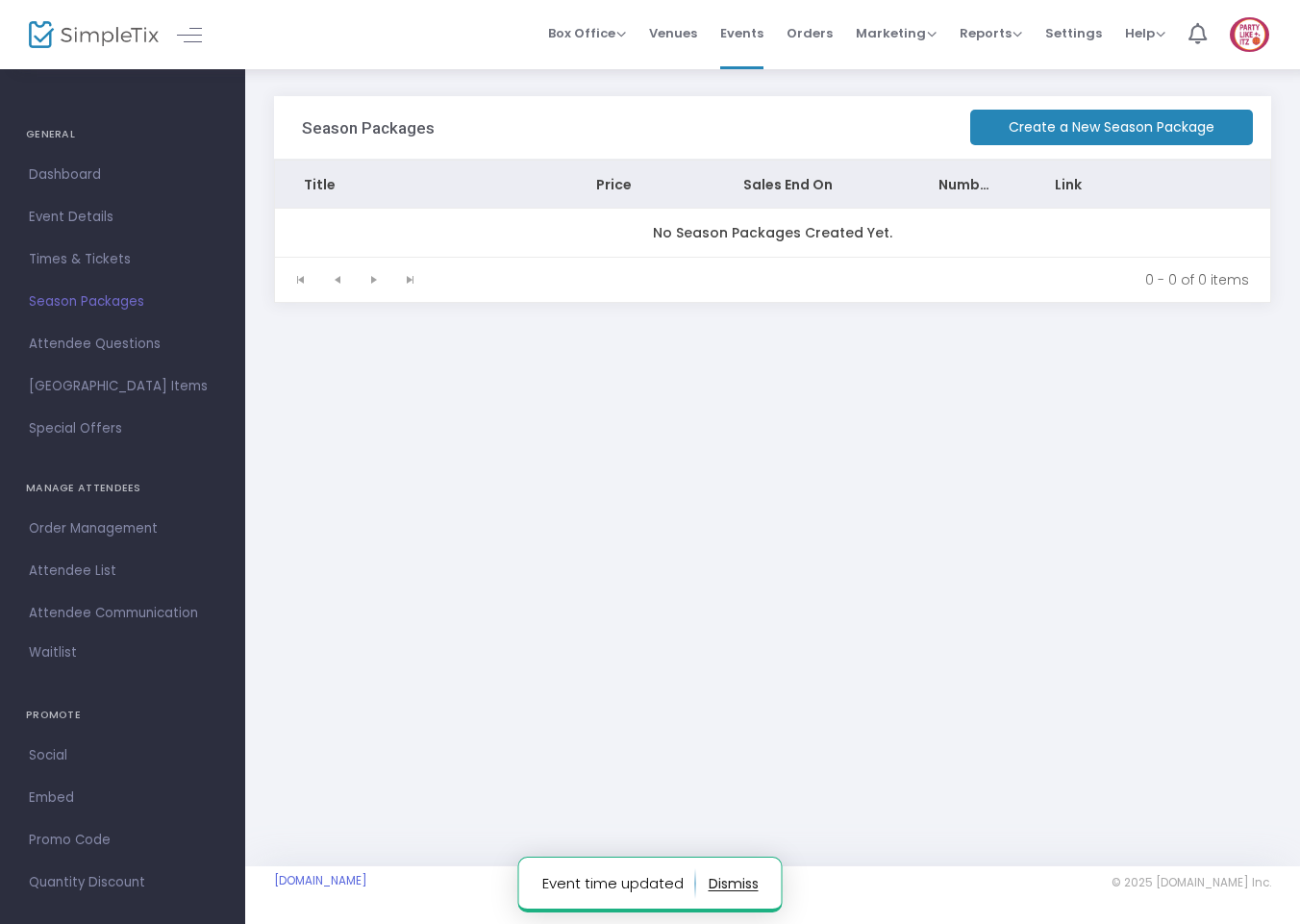
click at [89, 218] on span "Event Details" at bounding box center [122, 216] width 188 height 25
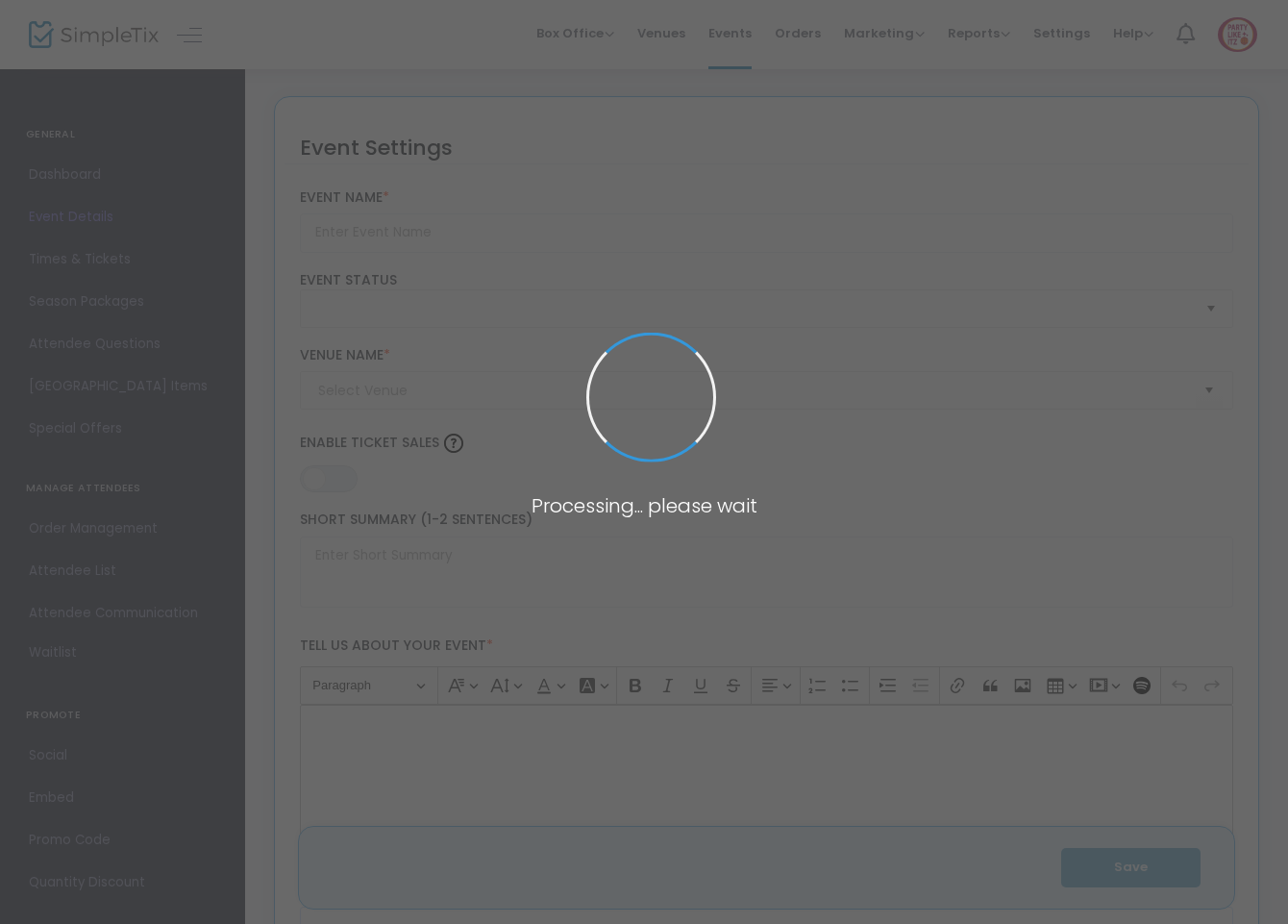
type input "Earlybird Rave @ [GEOGRAPHIC_DATA]"
type textarea "Early beats, early sleeps! From ‘70s grooves to 2000s bangers, remixed for an e…"
type input "5.000 %"
type input "JOIN THE FUN"
checkbox input "true"
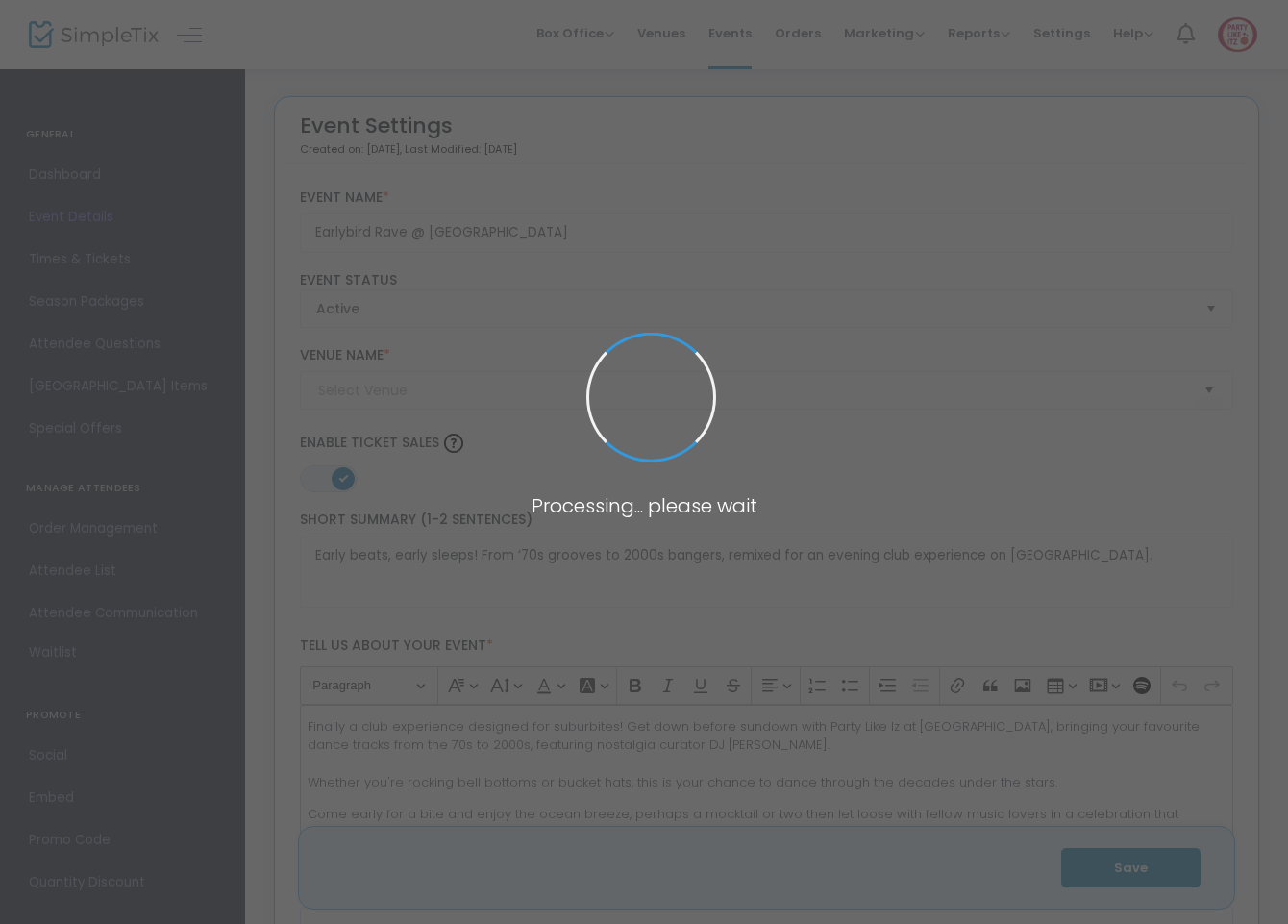
type input "The Ocean Beach [GEOGRAPHIC_DATA]"
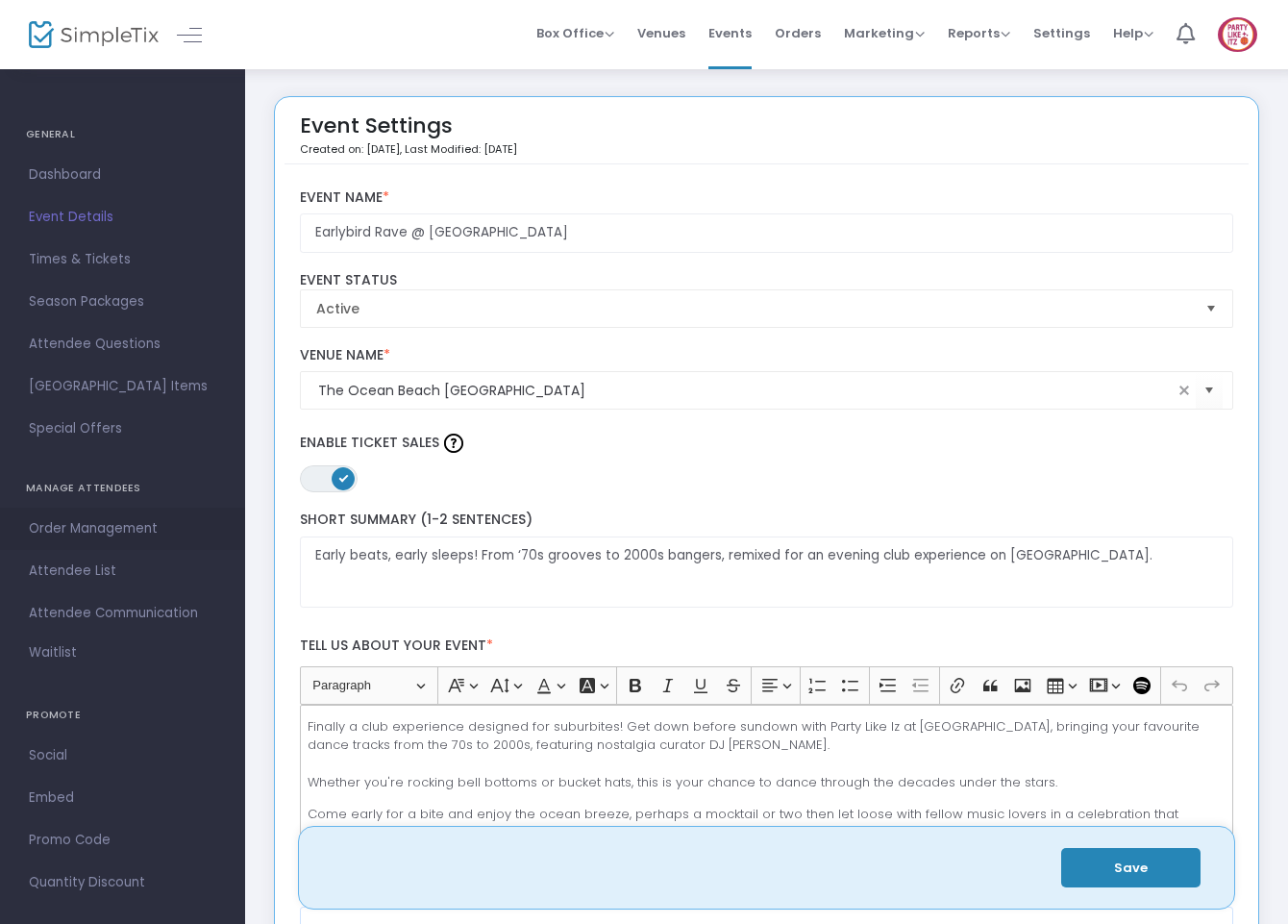
click at [113, 524] on span "Order Management" at bounding box center [122, 528] width 188 height 25
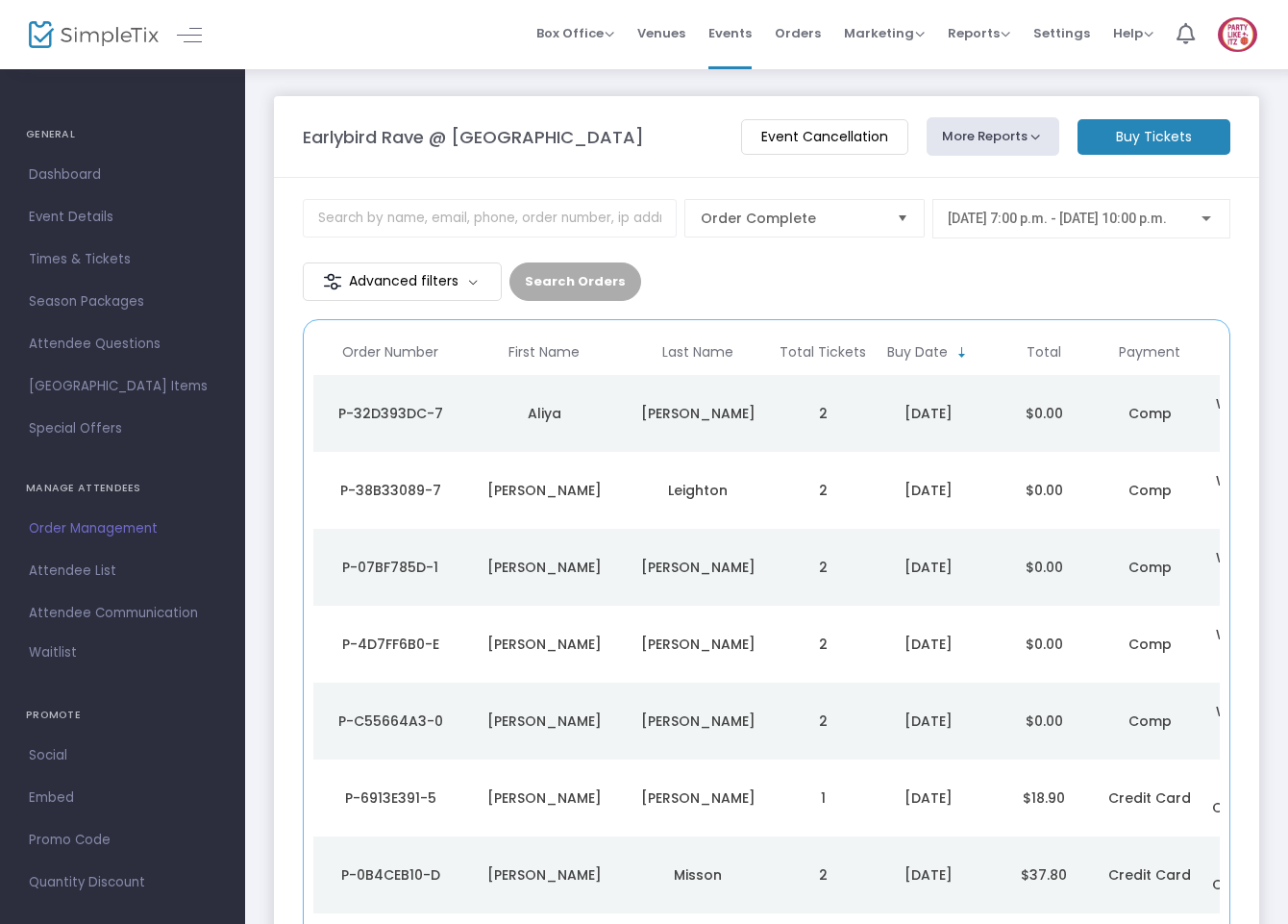
click at [1151, 137] on m-button "Buy Tickets" at bounding box center [1153, 137] width 152 height 35
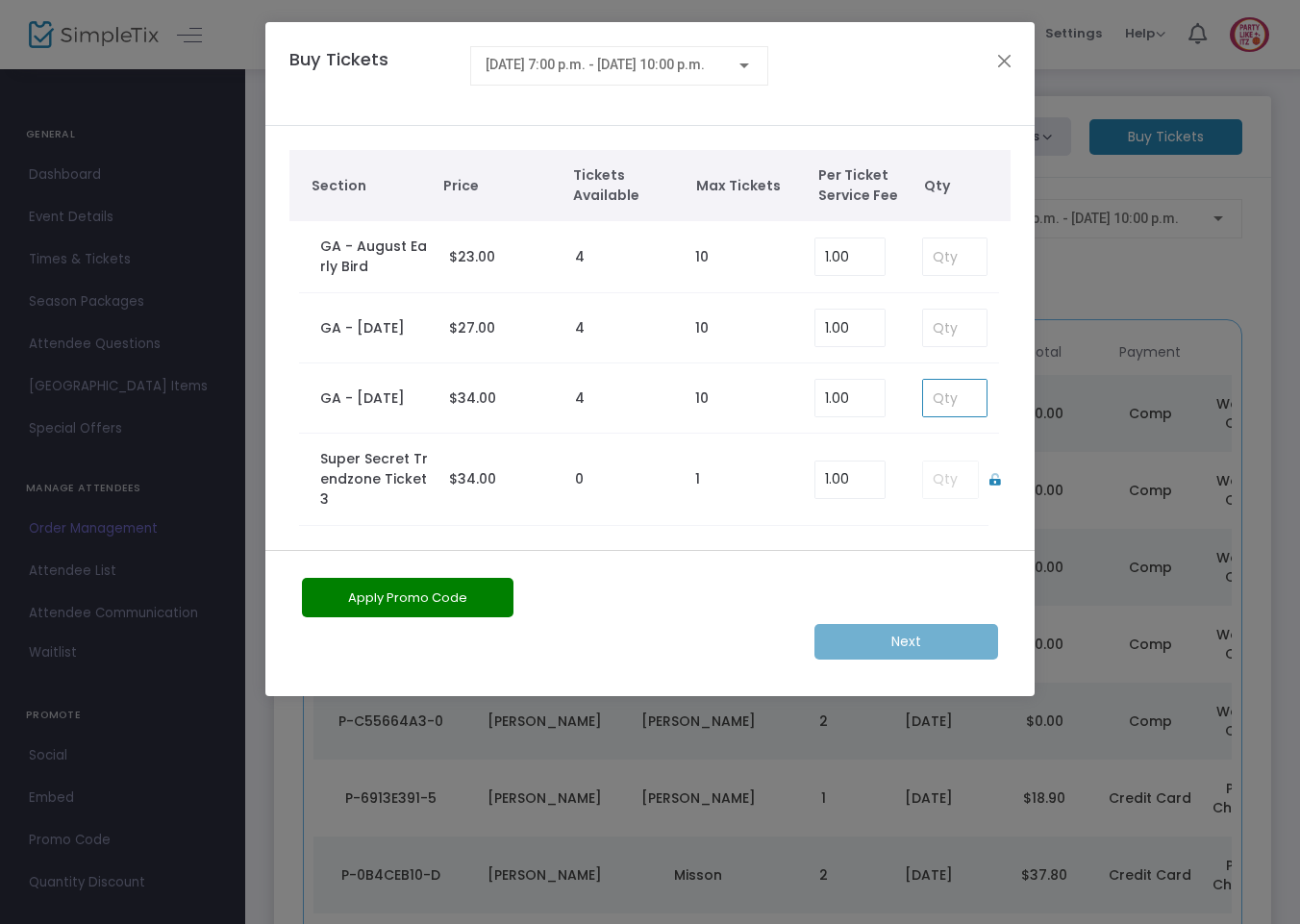
click at [944, 397] on input at bounding box center [955, 397] width 64 height 36
type input "2"
click at [887, 624] on m-button "Next" at bounding box center [906, 642] width 184 height 35
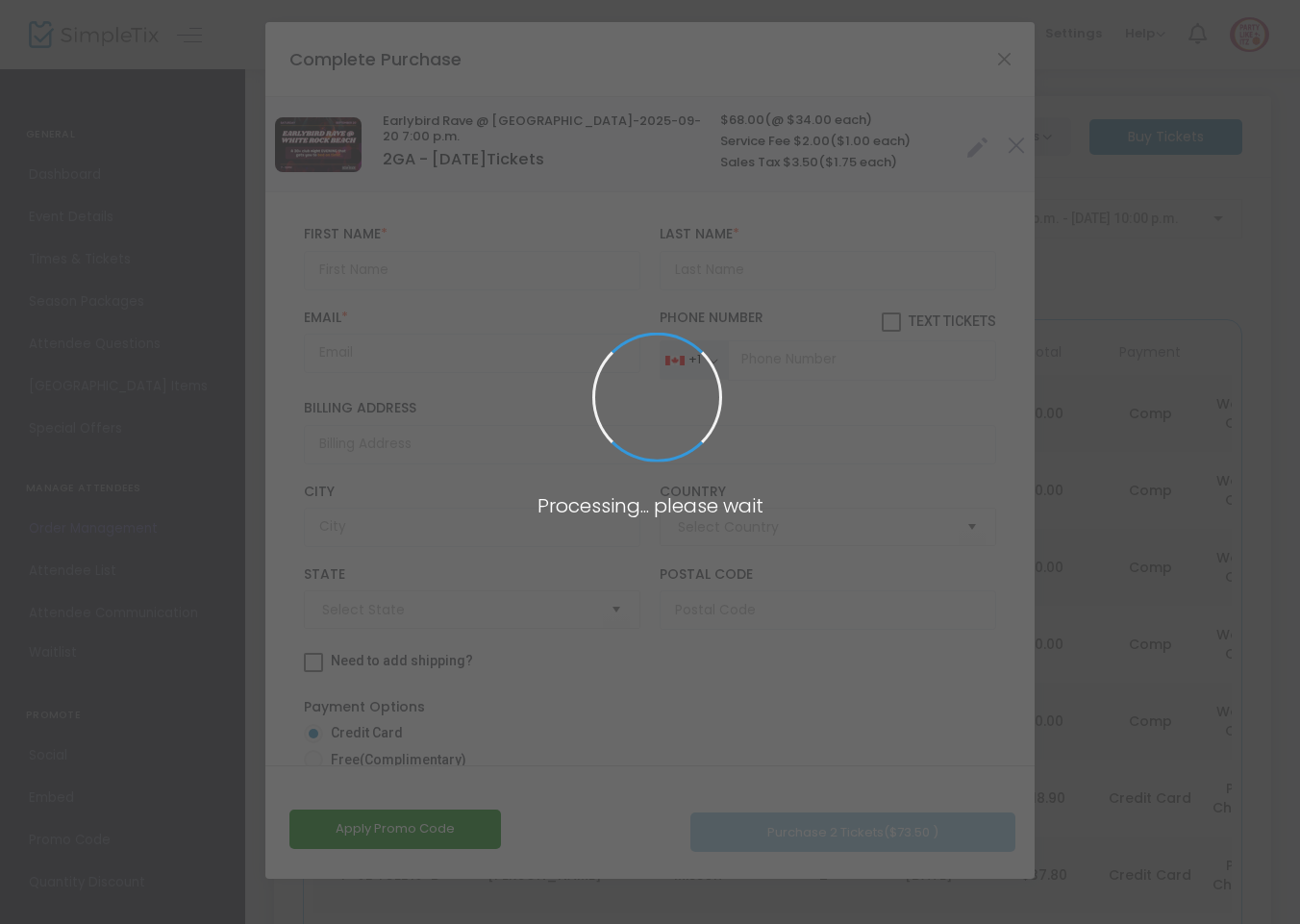
type input "[GEOGRAPHIC_DATA]"
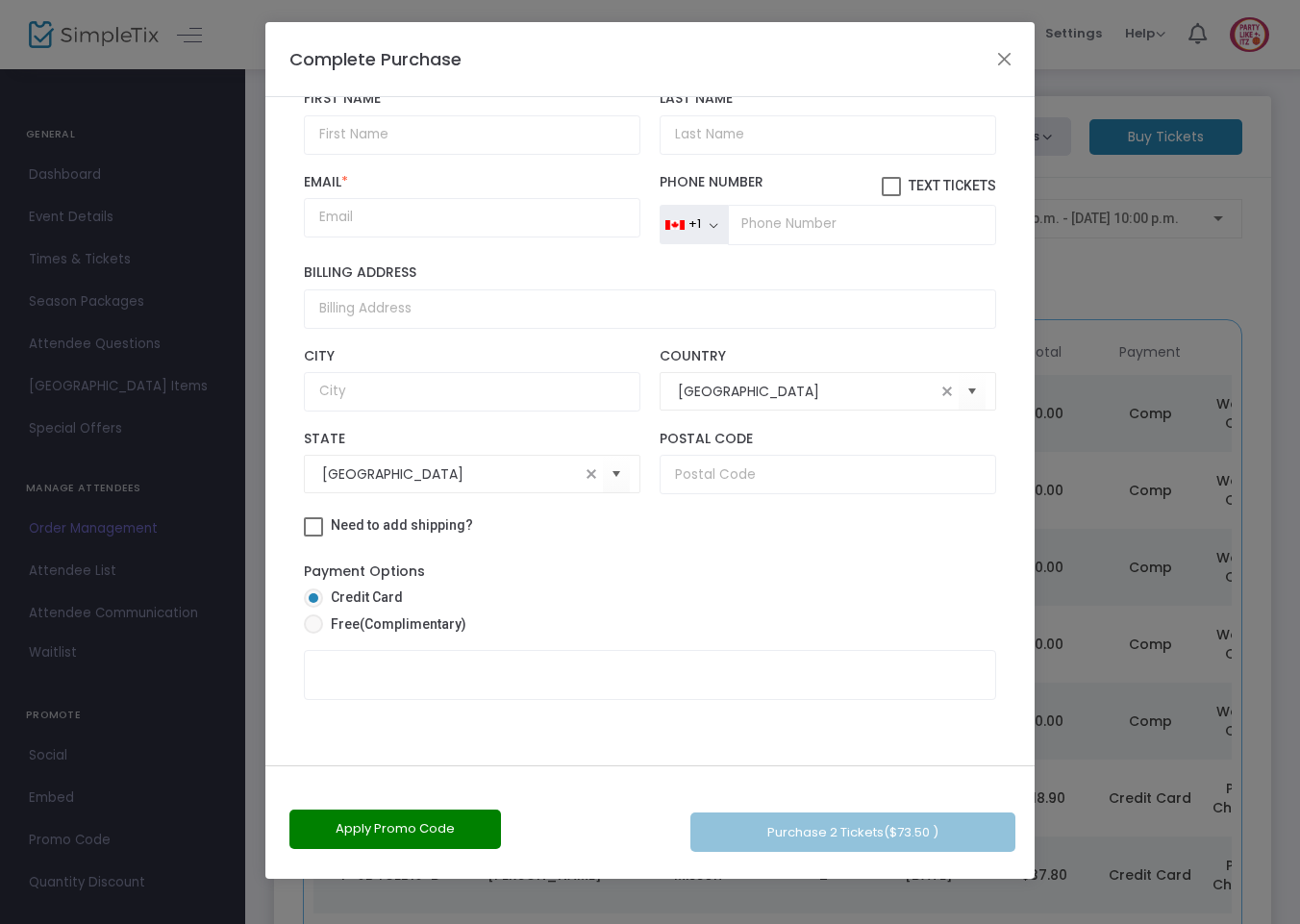
click at [424, 620] on span "(Complimentary)" at bounding box center [413, 624] width 107 height 16
click at [314, 633] on input "Free (Complimentary)" at bounding box center [313, 633] width 1 height 1
radio input "true"
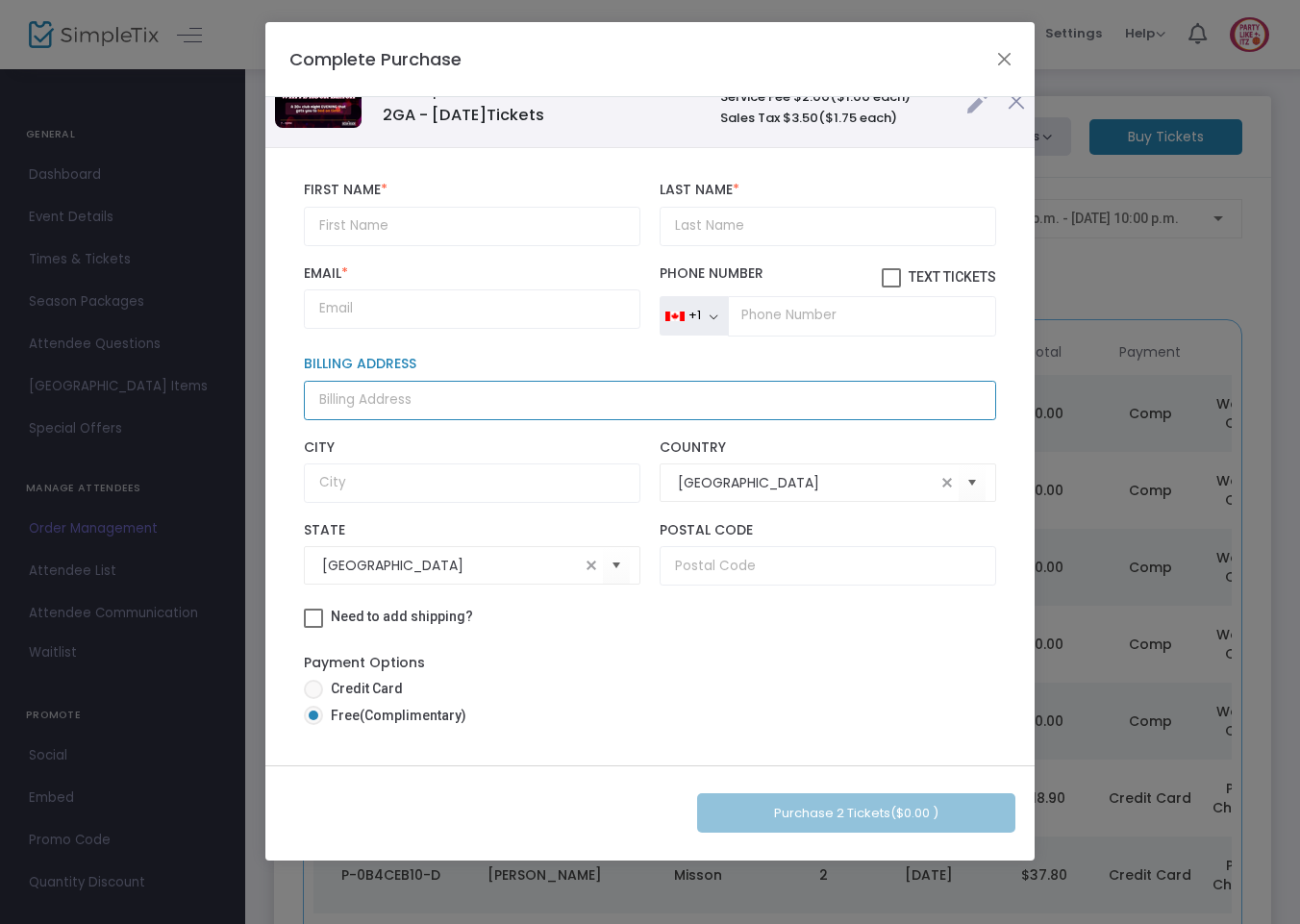
click at [575, 380] on input "Billing Address" at bounding box center [650, 400] width 692 height 39
click at [531, 320] on input "Email *" at bounding box center [472, 309] width 336 height 39
paste input "[EMAIL_ADDRESS][DOMAIN_NAME]"
type input "[EMAIL_ADDRESS][DOMAIN_NAME]"
click at [531, 239] on input "text" at bounding box center [472, 226] width 336 height 39
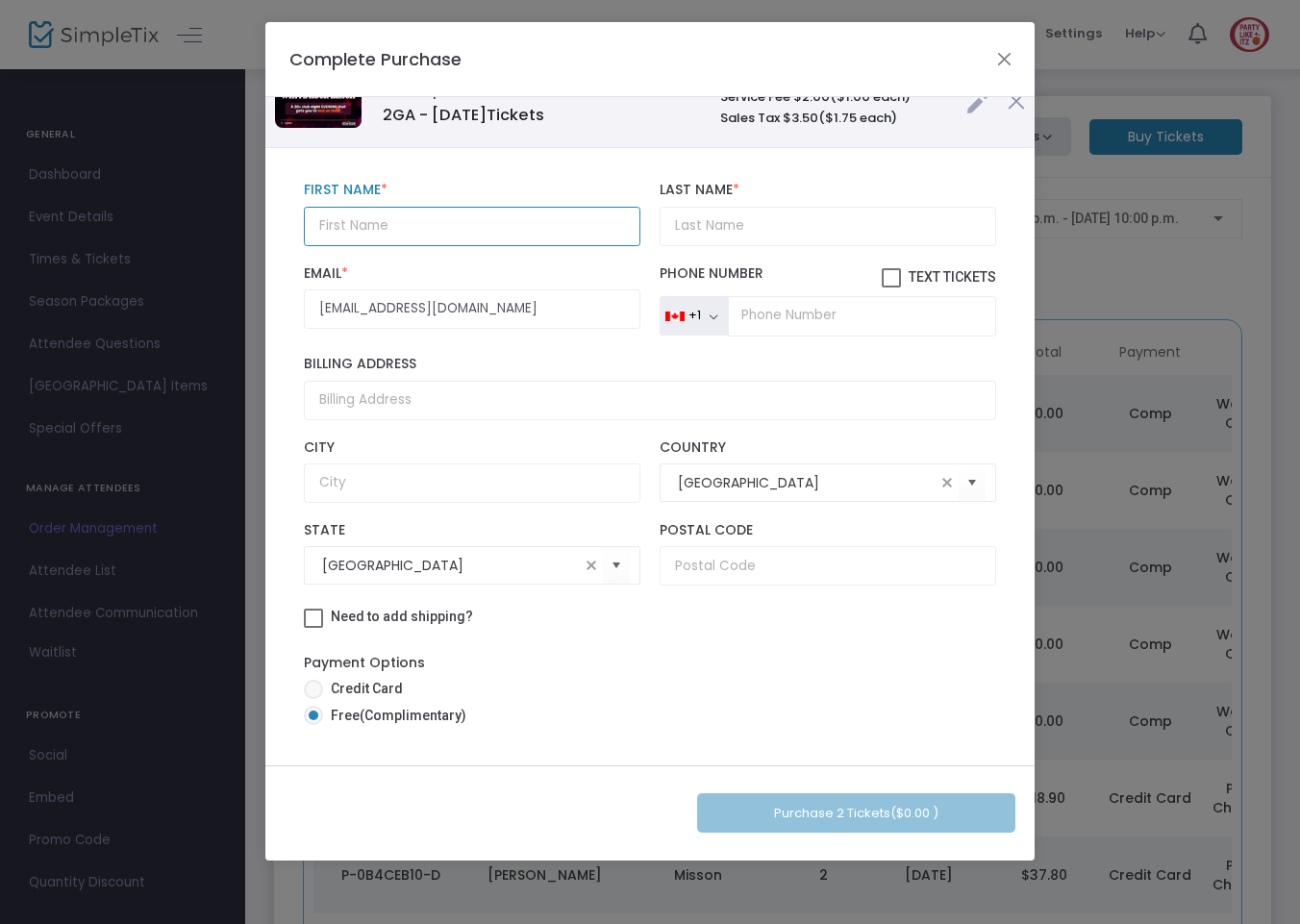
paste input "Remi"
type input "Remi"
click at [757, 217] on input "Last Name *" at bounding box center [828, 226] width 336 height 39
paste input "Crosasso"
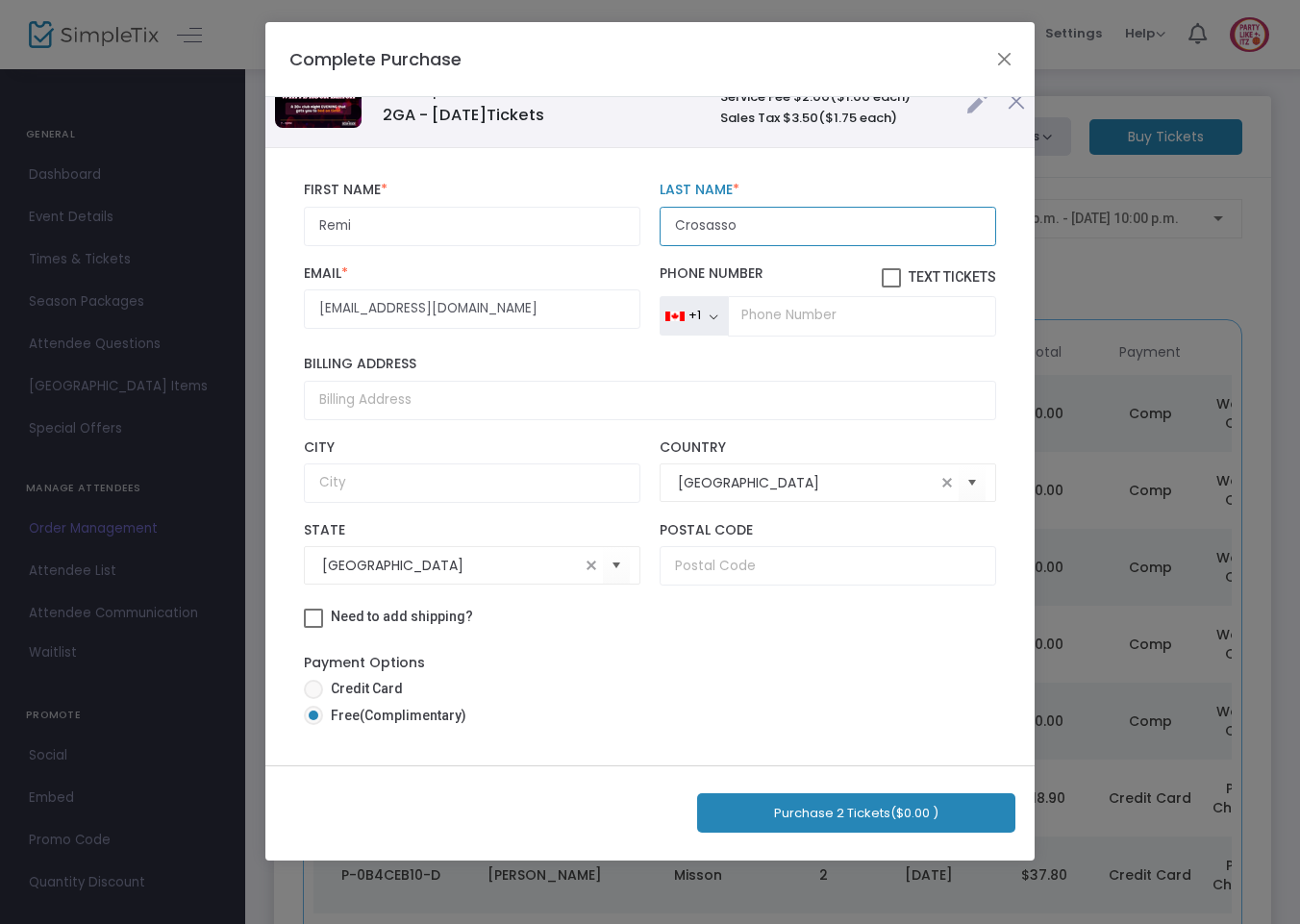
type input "Crosasso"
click at [891, 700] on mat-radio-button "Credit Card" at bounding box center [650, 691] width 692 height 27
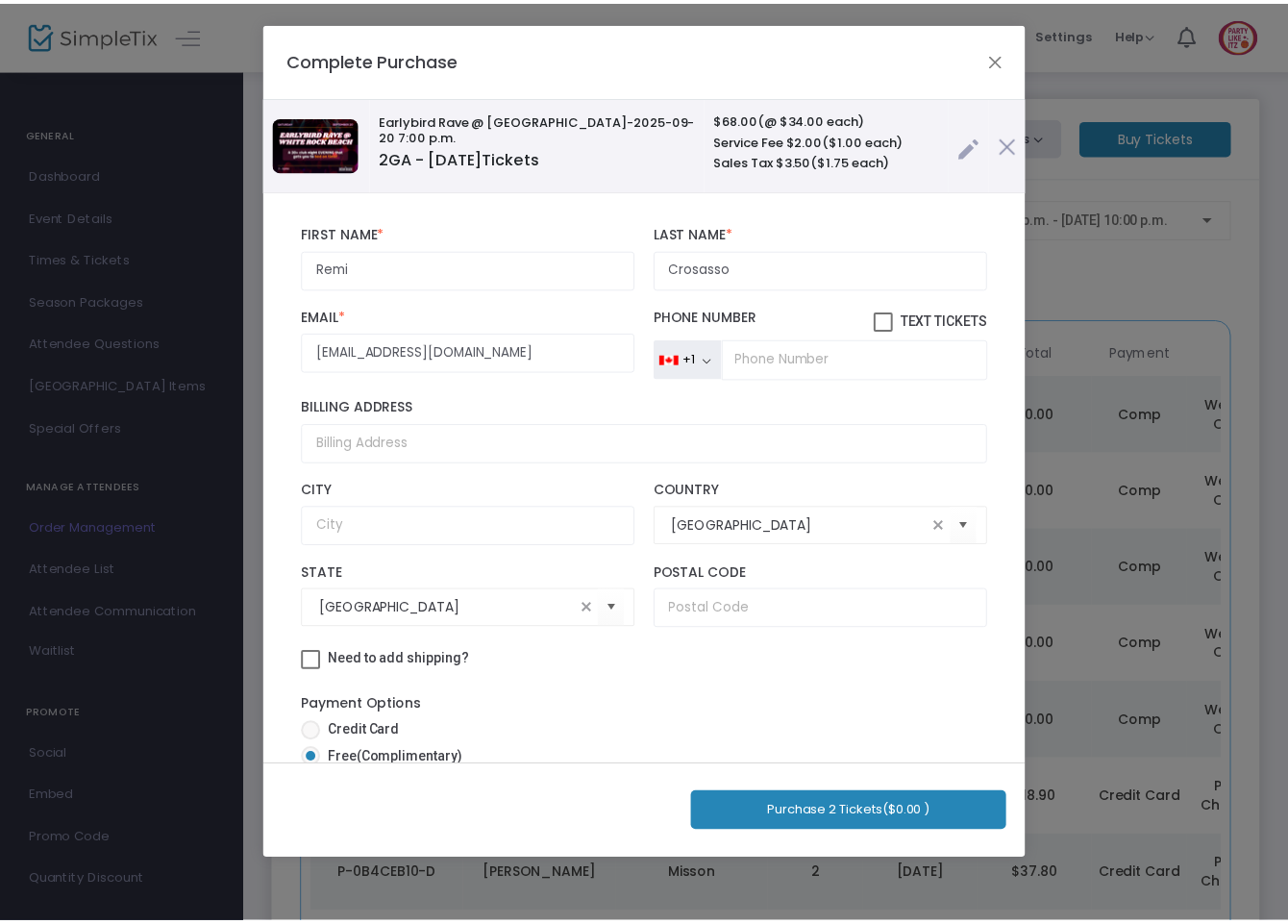
scroll to position [0, 0]
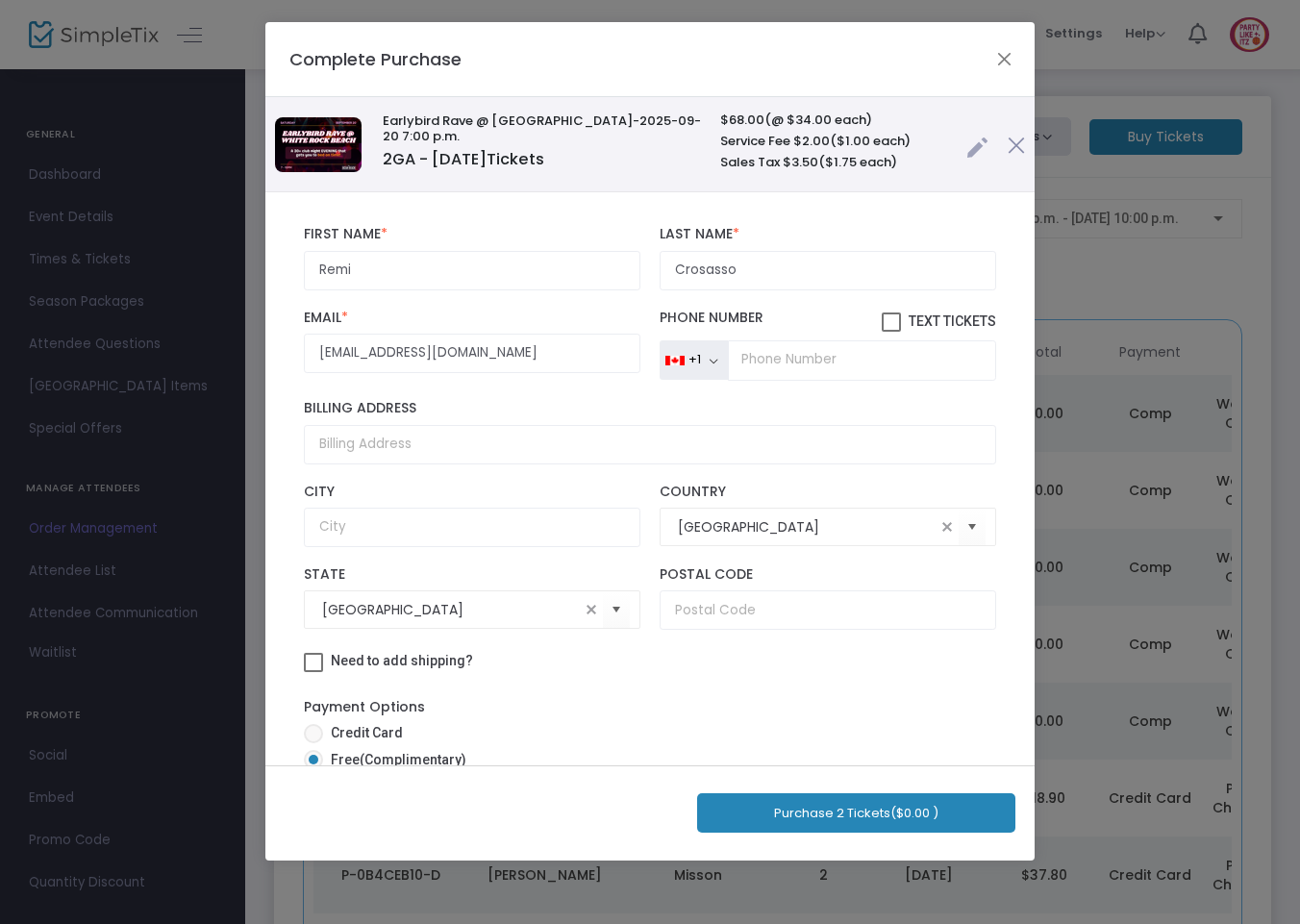
click at [878, 801] on button "Purchase 2 Tickets ($0.00 )" at bounding box center [857, 813] width 319 height 39
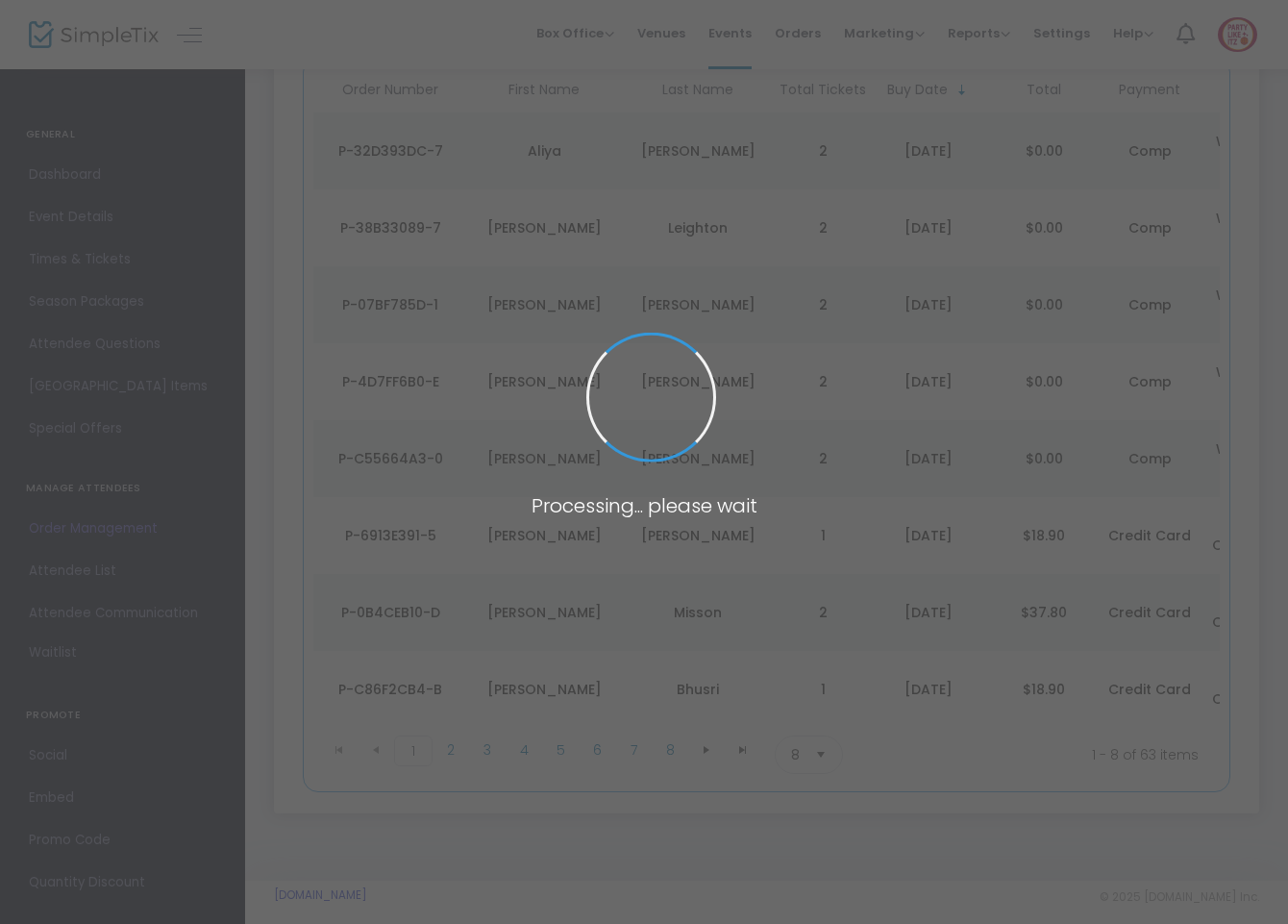
scroll to position [283, 0]
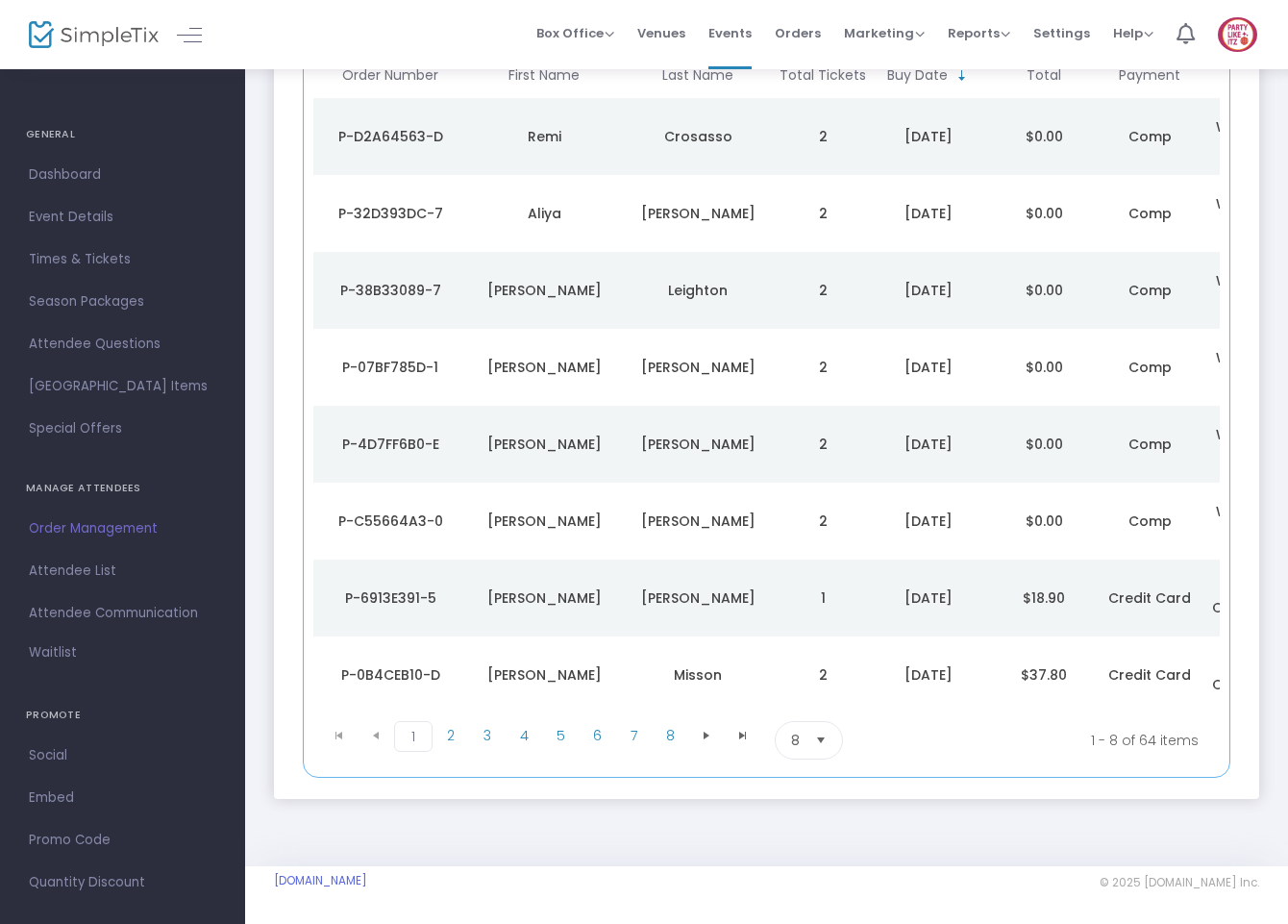
click at [463, 46] on div "Box Office Sell Tickets Bookings Sell Season Pass Venues Memberships Events Ord…" at bounding box center [766, 34] width 1043 height 69
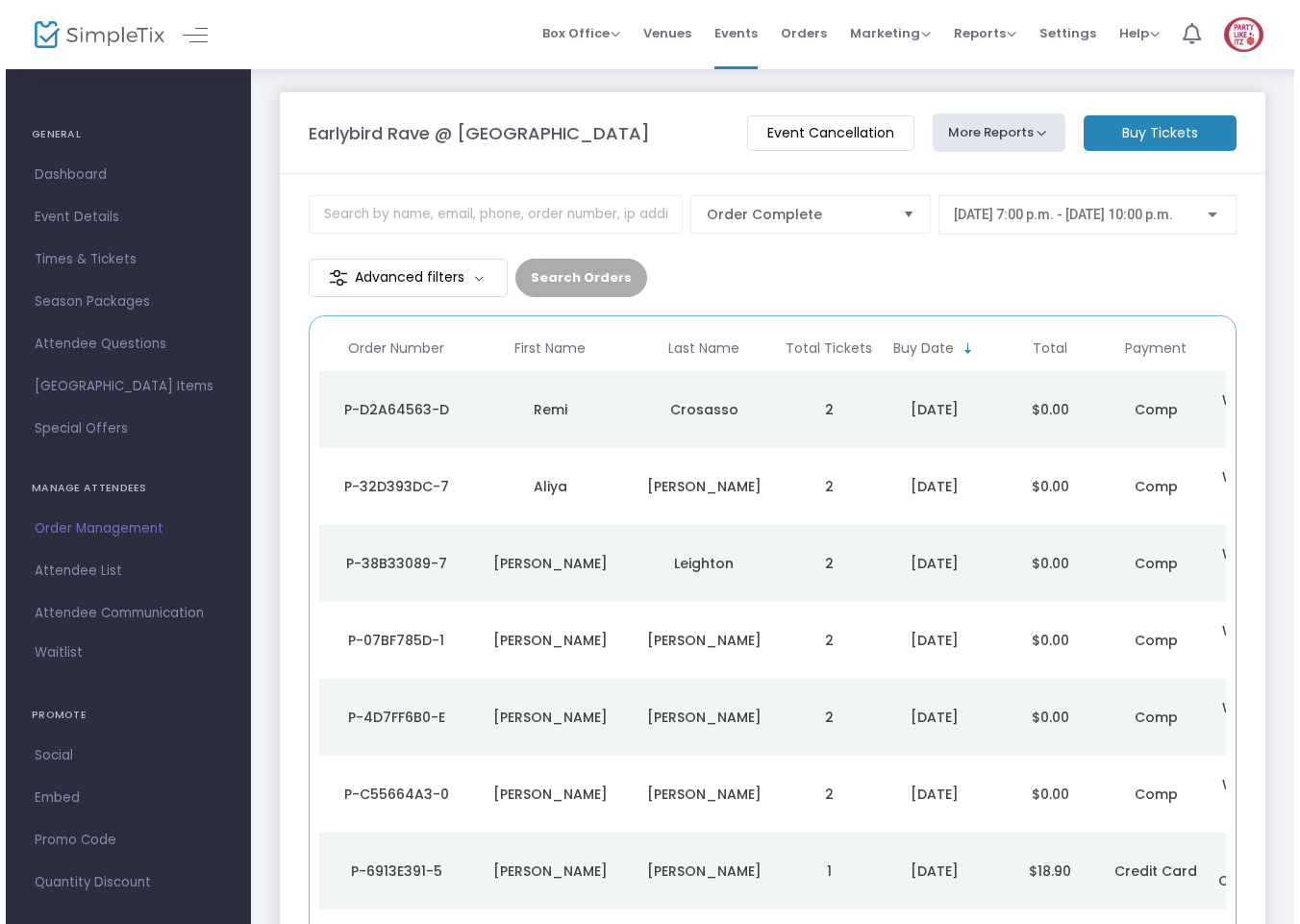
scroll to position [0, 0]
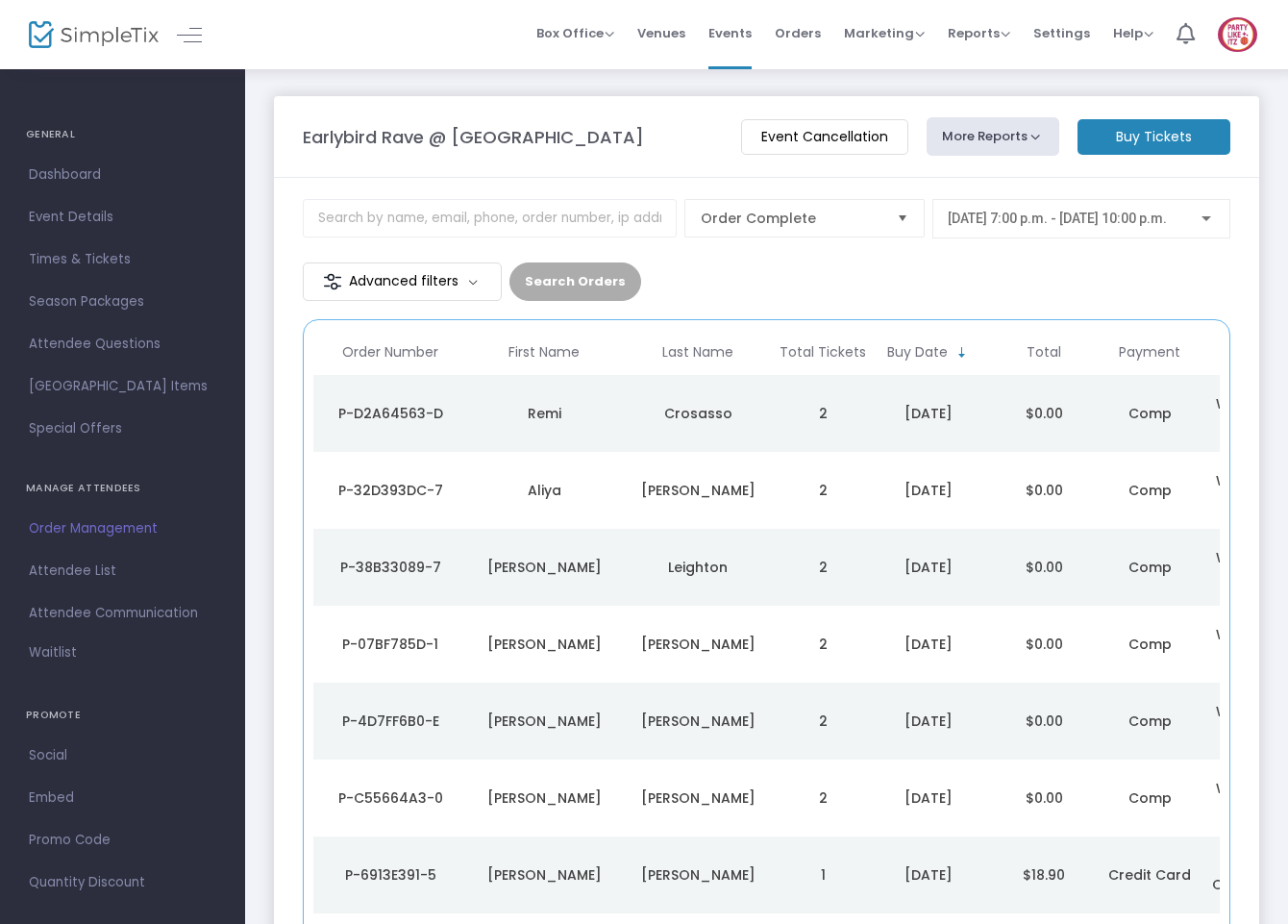
click at [1143, 143] on m-button "Buy Tickets" at bounding box center [1153, 137] width 152 height 35
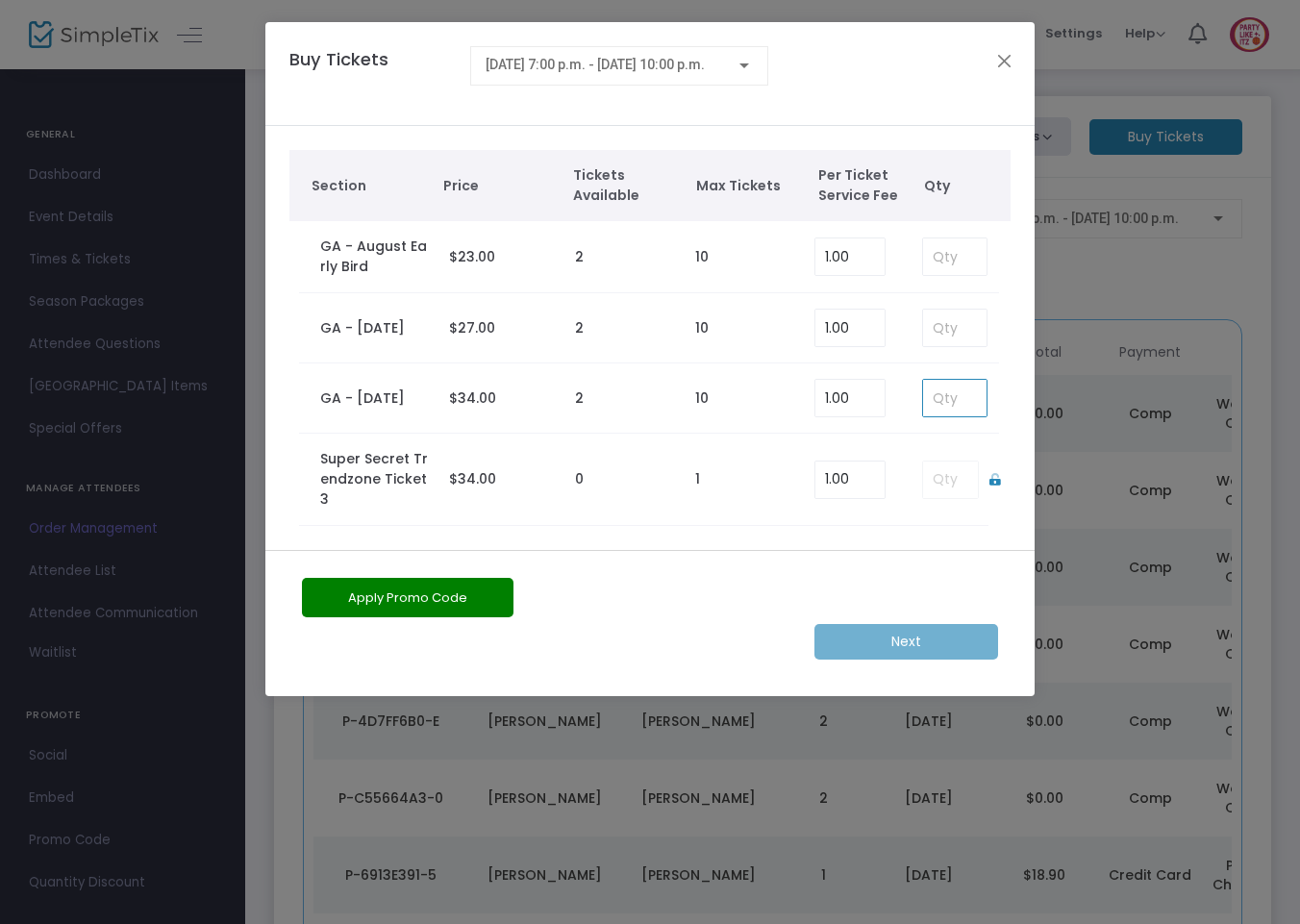
click at [955, 391] on input at bounding box center [955, 397] width 64 height 36
type input "1"
click at [921, 630] on m-button "Next" at bounding box center [906, 642] width 184 height 35
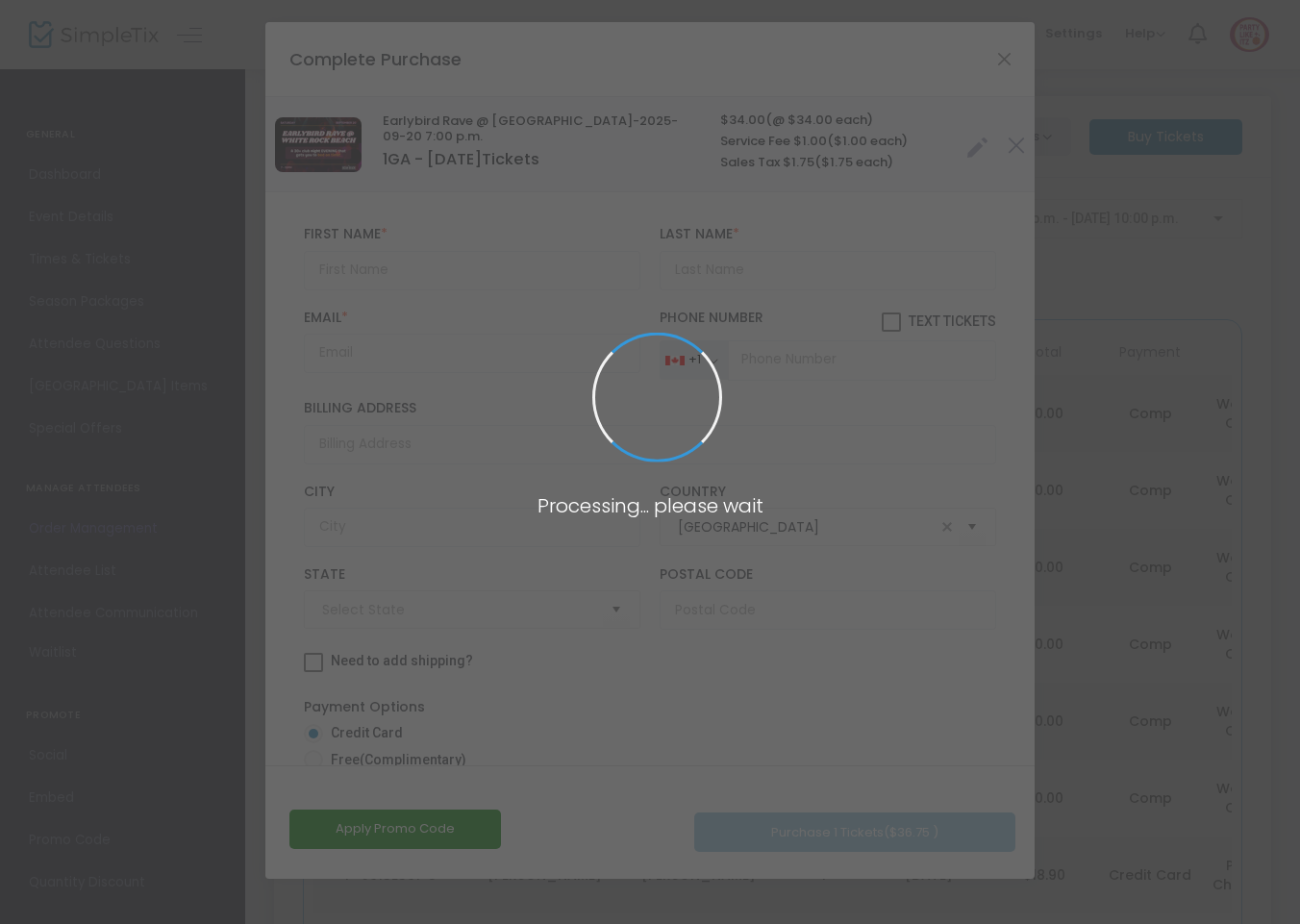
type input "[GEOGRAPHIC_DATA]"
click at [459, 259] on span at bounding box center [650, 462] width 1300 height 924
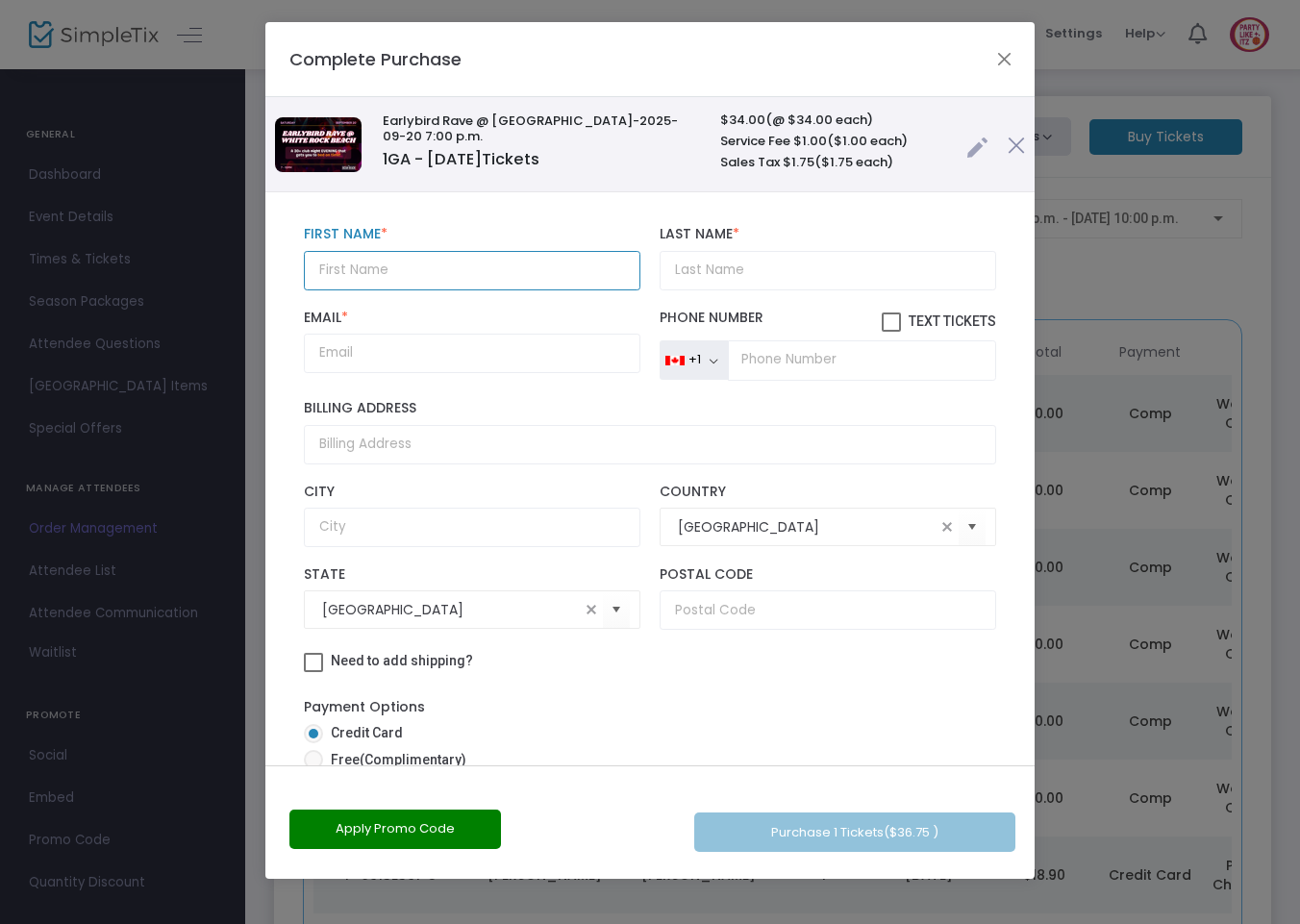
click at [451, 260] on input "text" at bounding box center [472, 270] width 336 height 39
type input "t"
type input "[PERSON_NAME]"
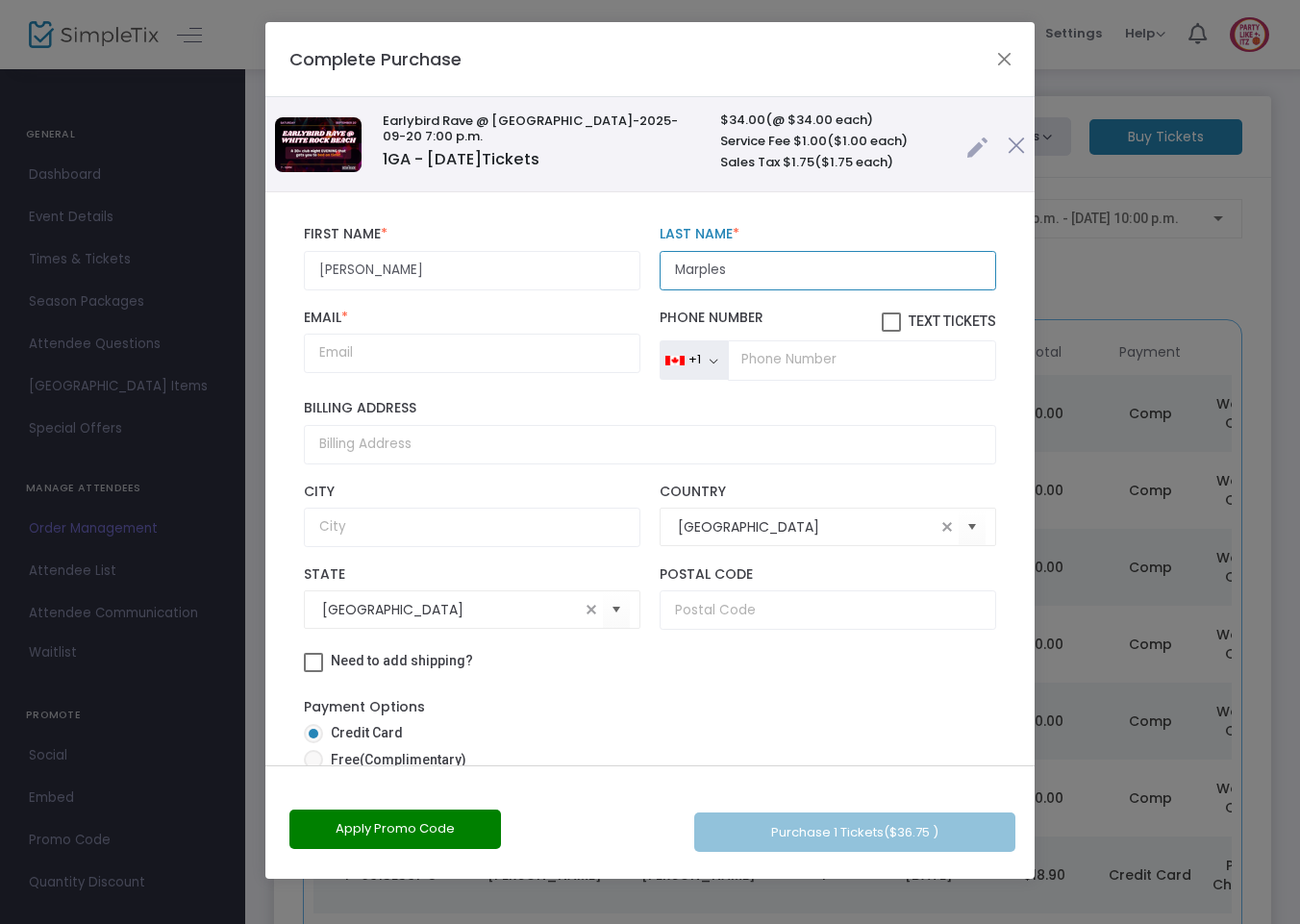
type input "Marples"
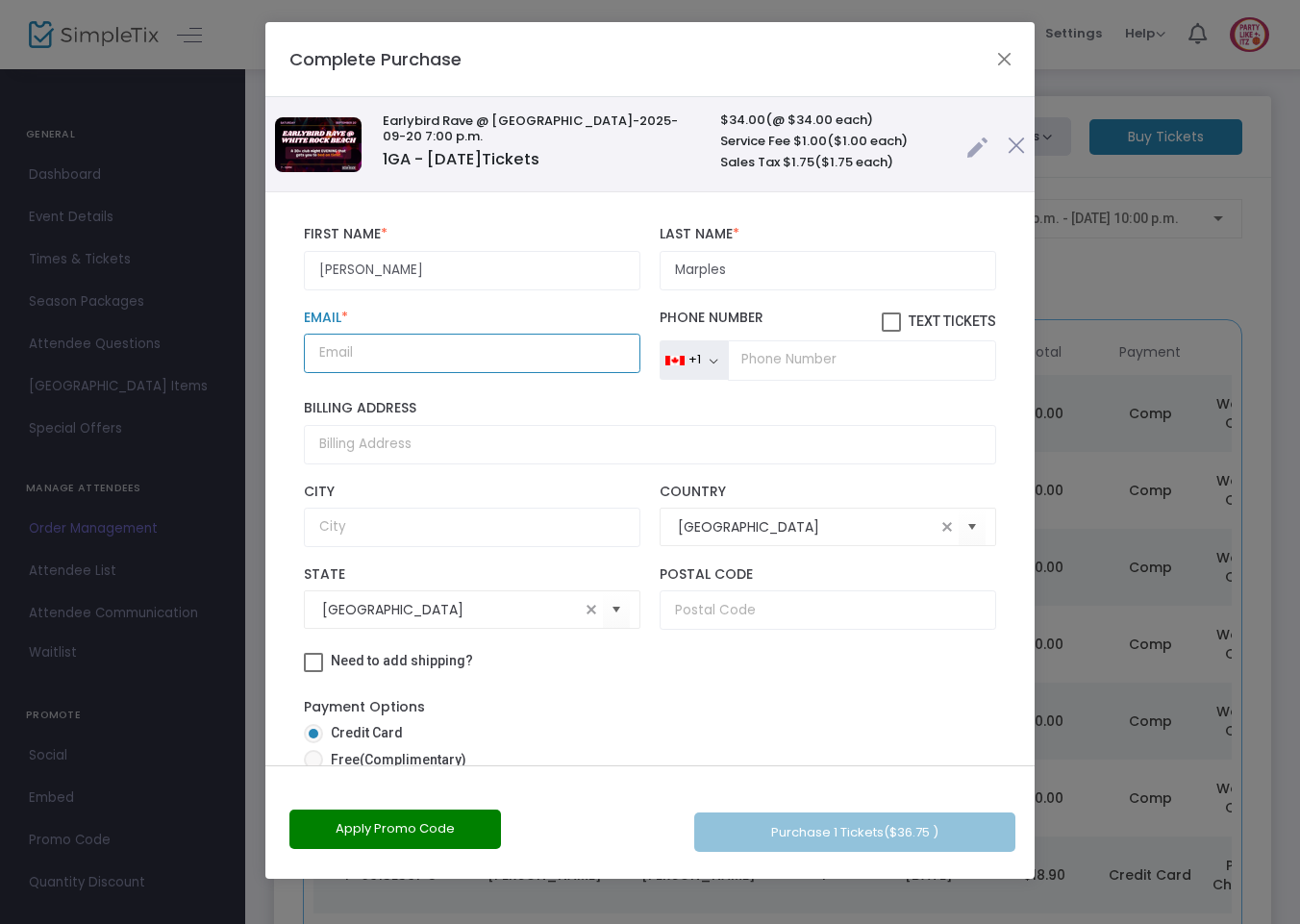
click at [401, 373] on input "Email *" at bounding box center [472, 353] width 336 height 39
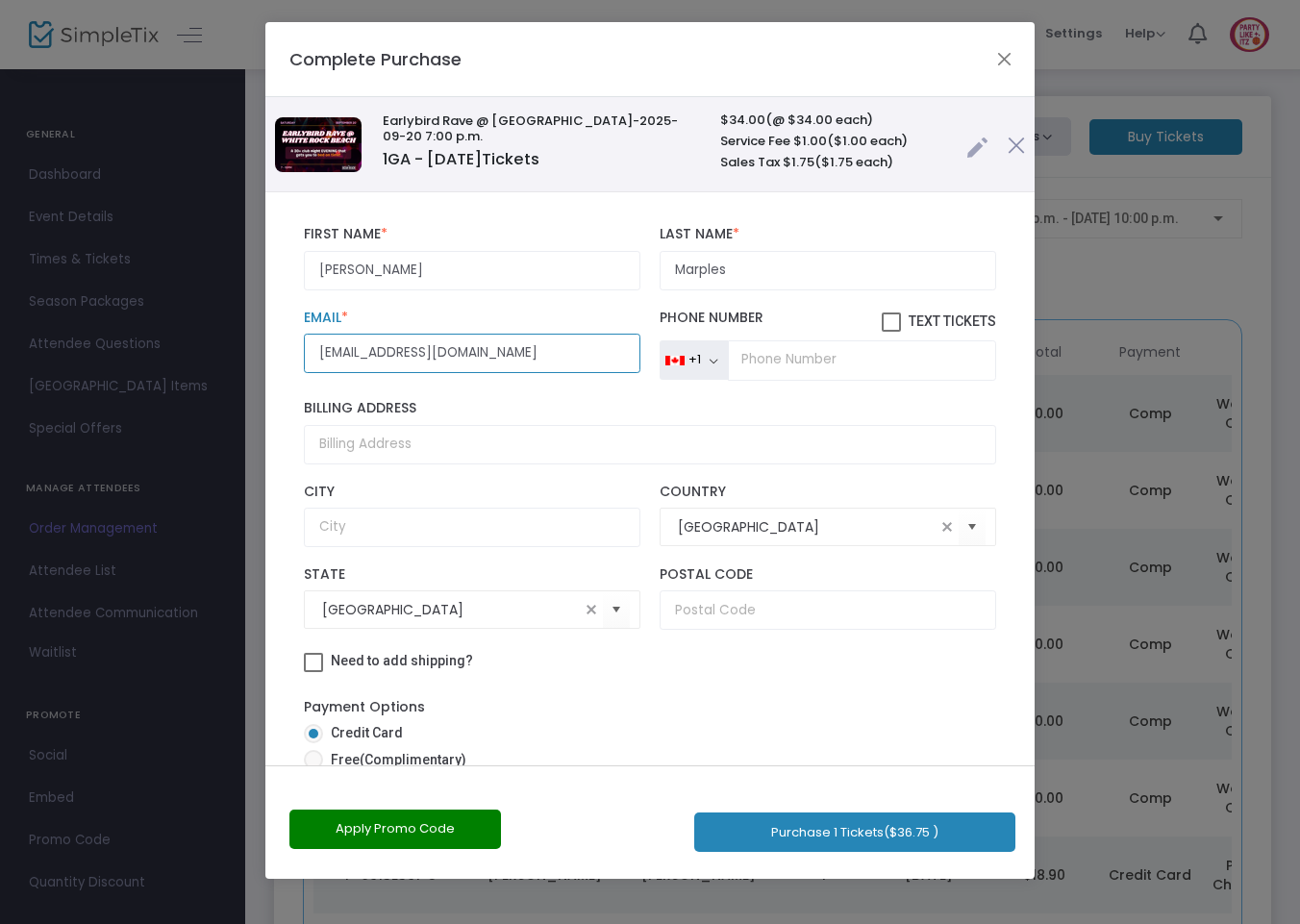
type input "[EMAIL_ADDRESS][DOMAIN_NAME]"
